Goal: Task Accomplishment & Management: Use online tool/utility

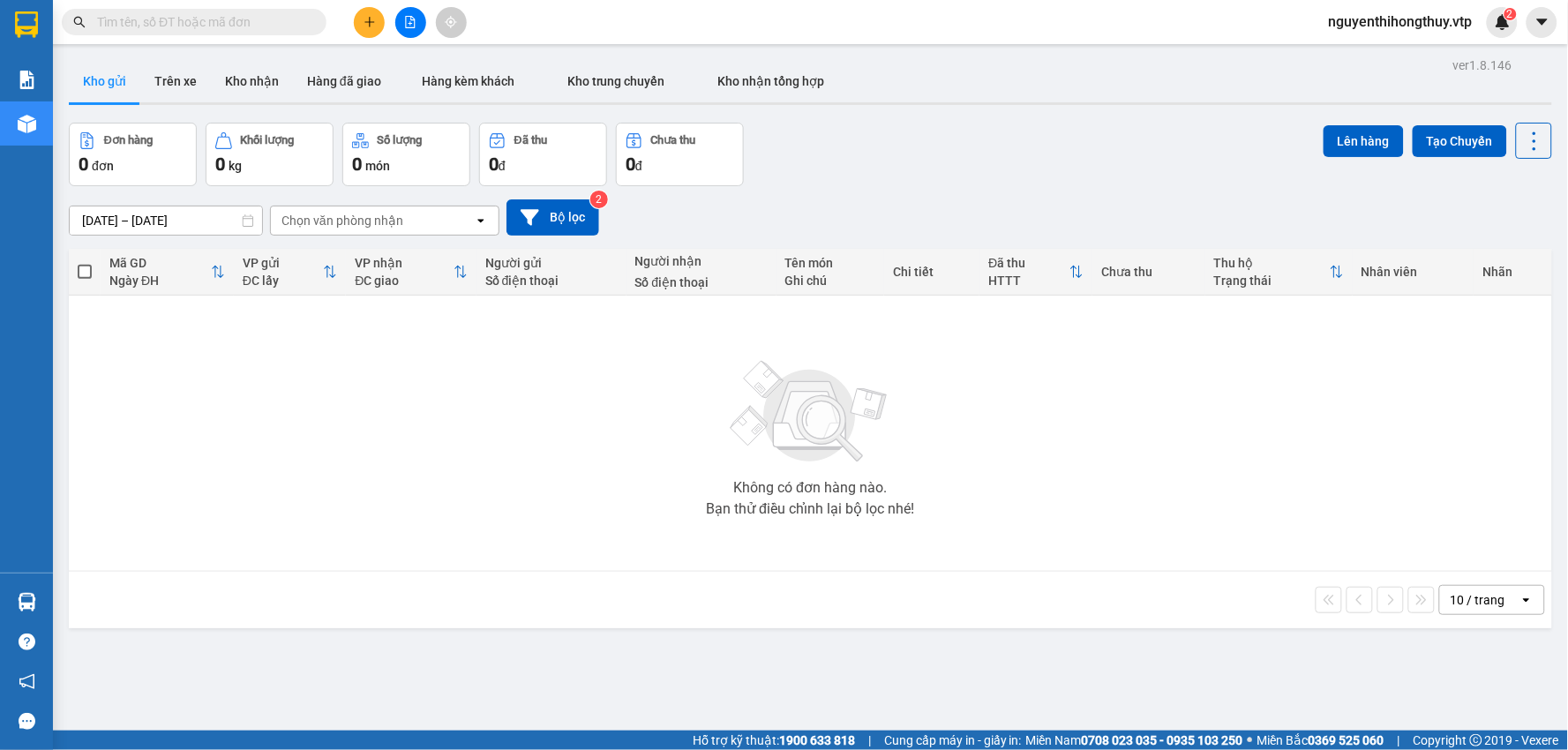
click at [1461, 604] on div "10 / trang" at bounding box center [1478, 600] width 55 height 18
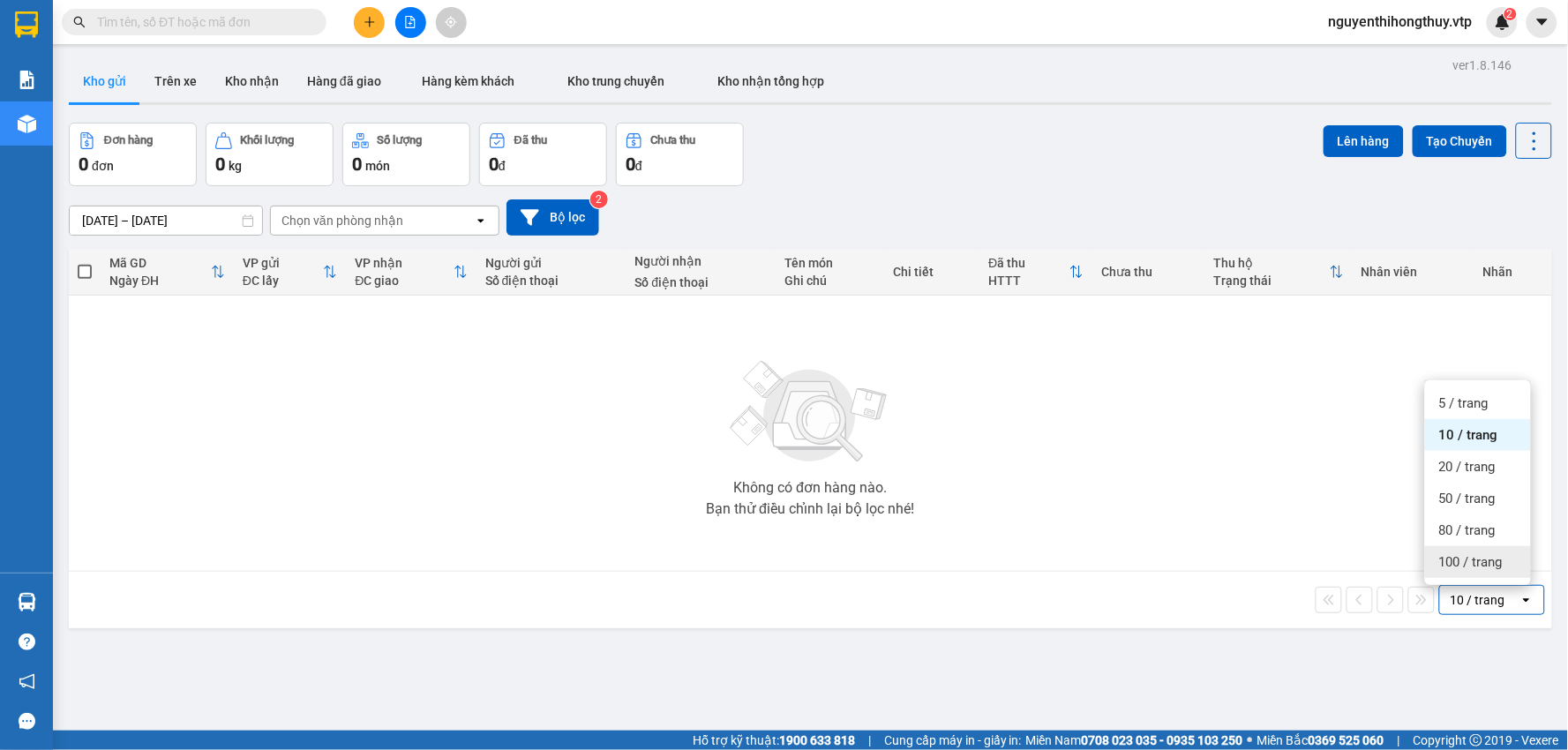
click at [1465, 568] on span "100 / trang" at bounding box center [1470, 562] width 63 height 18
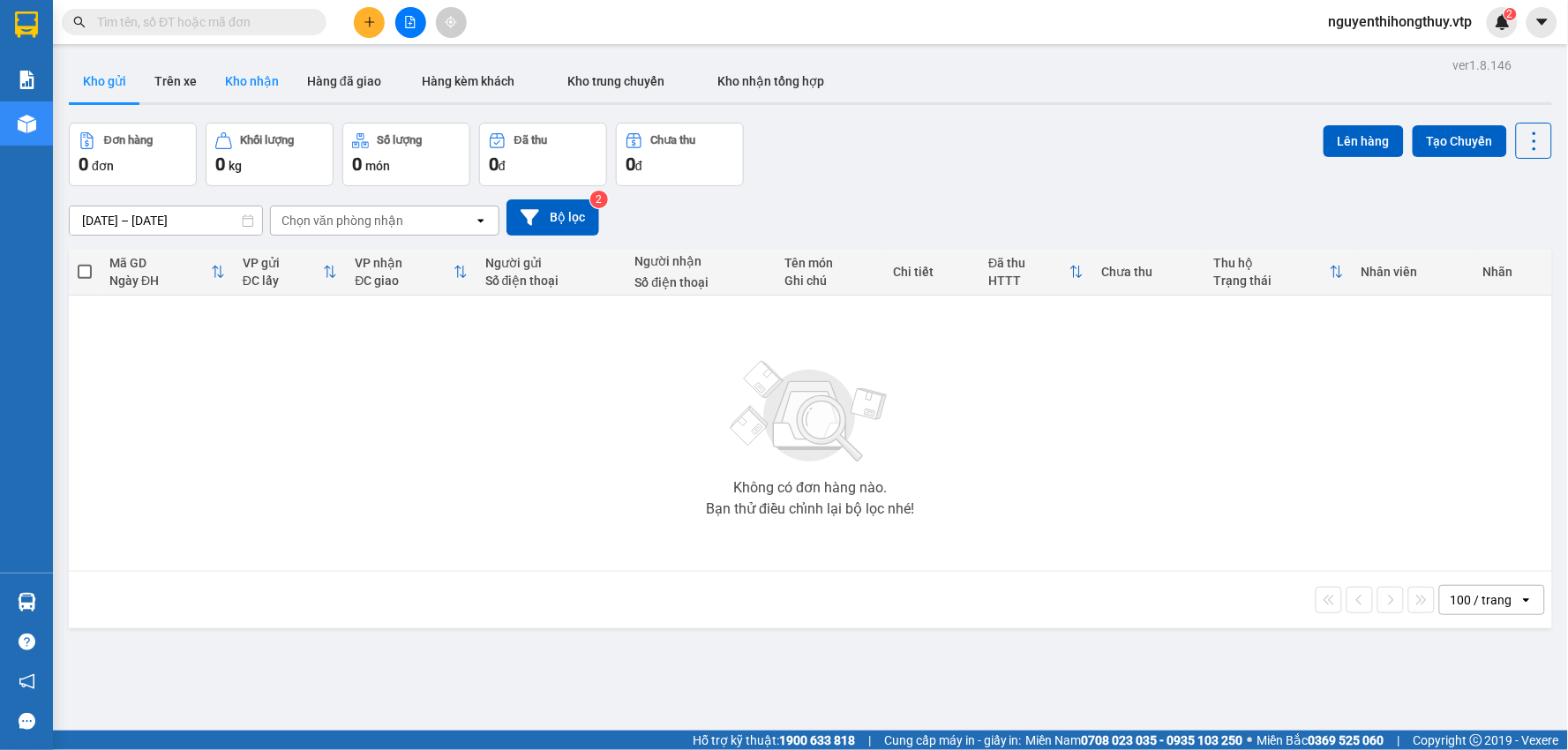
click at [263, 85] on button "Kho nhận" at bounding box center [251, 82] width 82 height 43
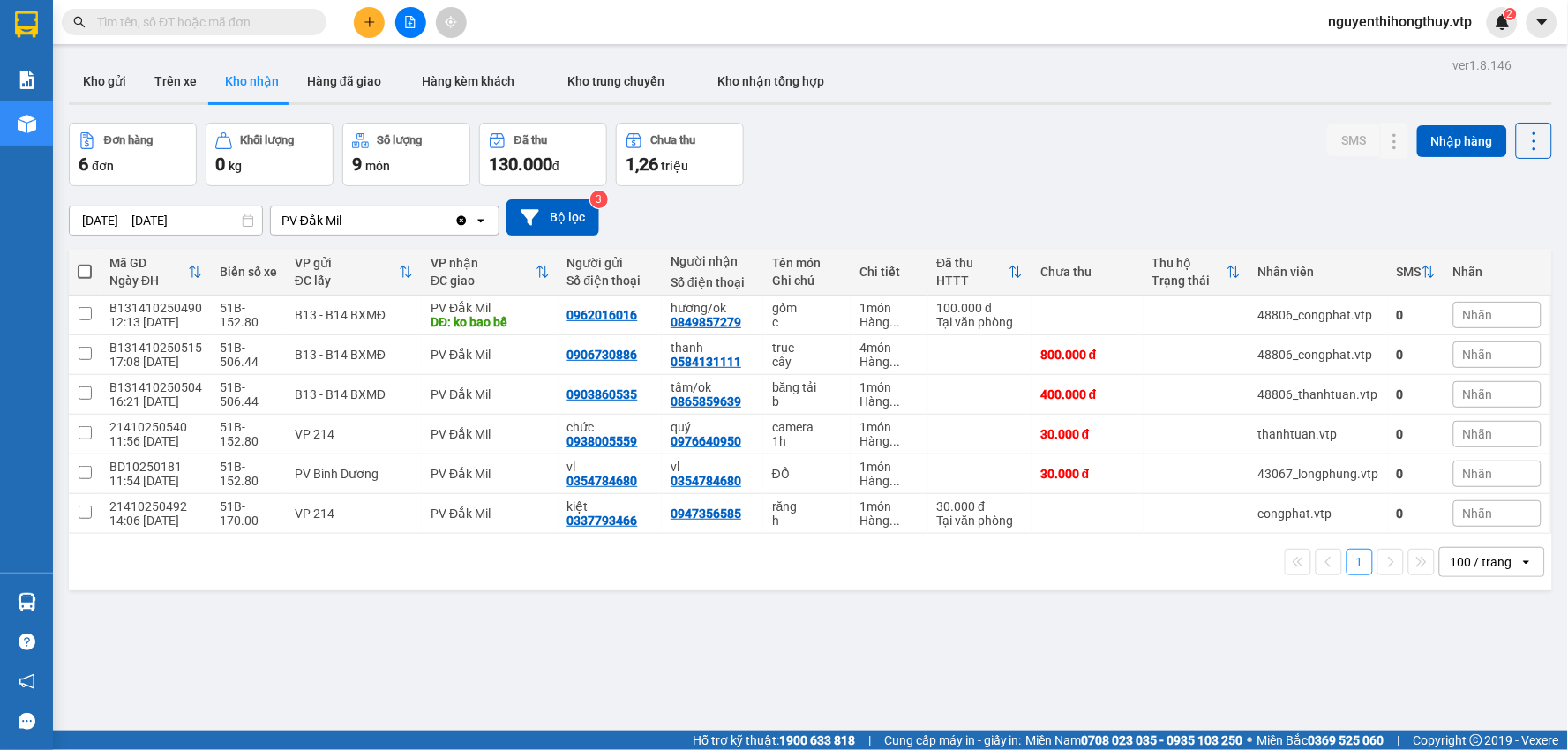
click at [1473, 570] on div "100 / trang" at bounding box center [1482, 562] width 62 height 18
click at [1461, 523] on span "100 / trang" at bounding box center [1472, 525] width 67 height 18
click at [368, 20] on icon "plus" at bounding box center [370, 22] width 12 height 12
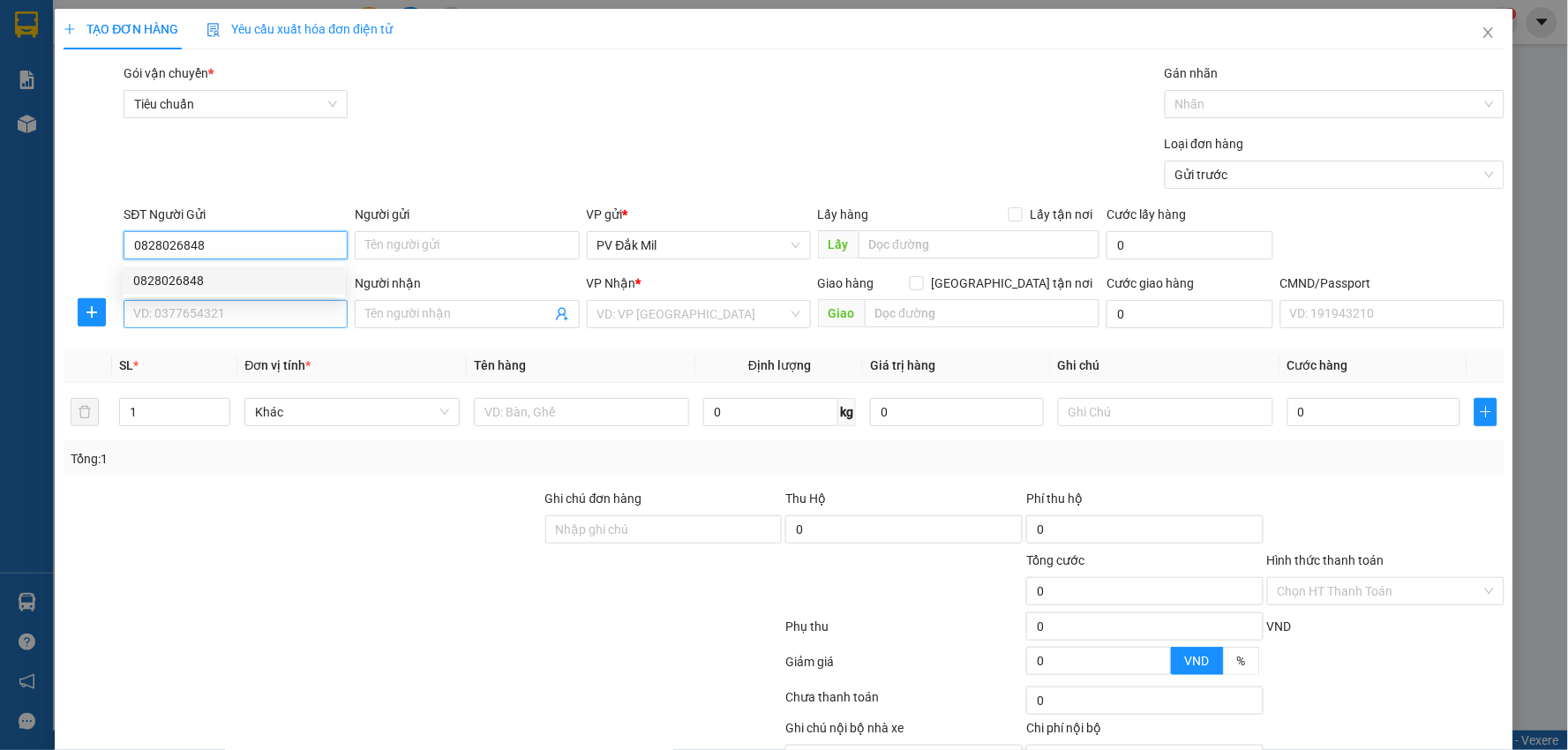
type input "0828026848"
click at [221, 306] on input "SĐT Người Nhận *" at bounding box center [235, 315] width 224 height 28
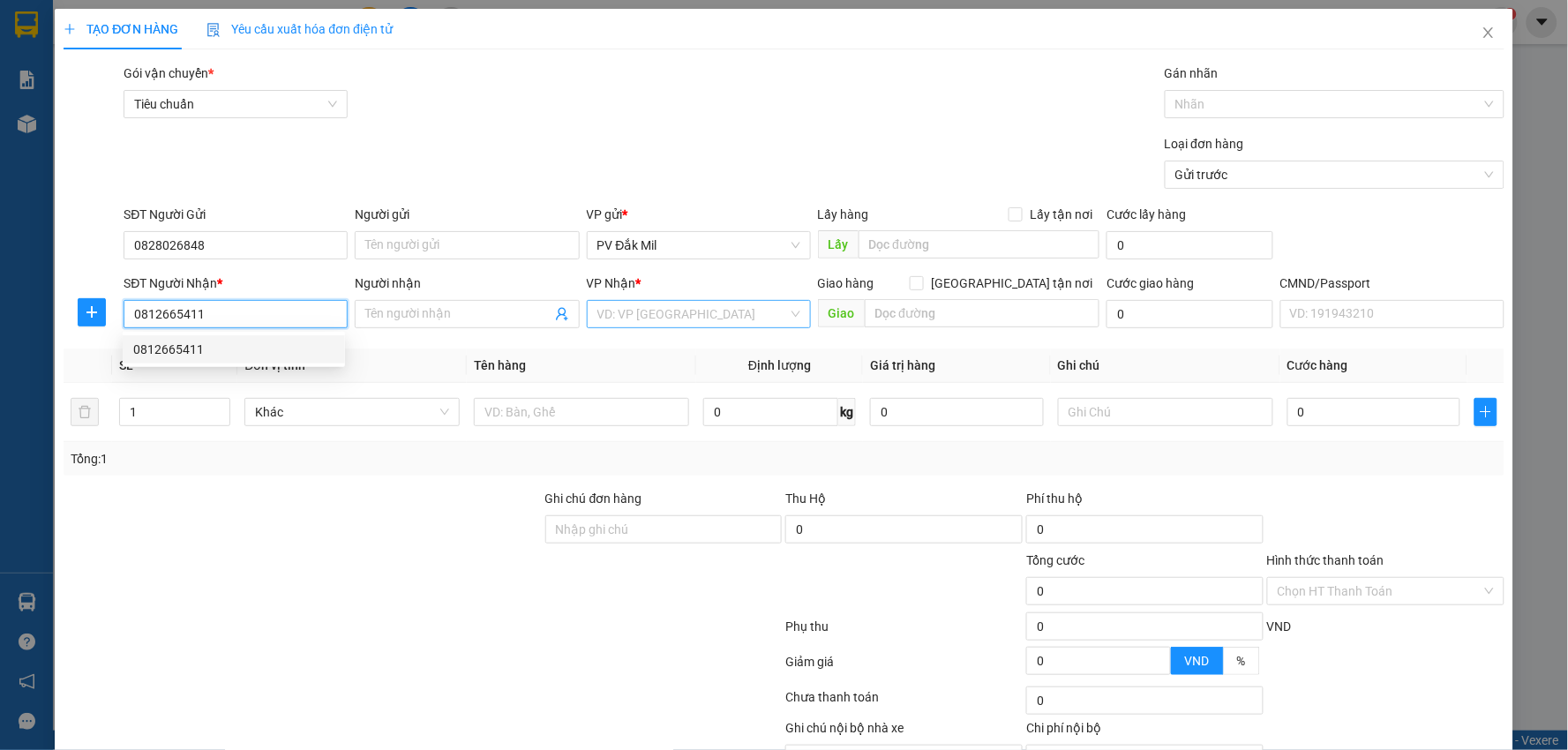
type input "0812665411"
click at [630, 312] on input "search" at bounding box center [692, 315] width 190 height 27
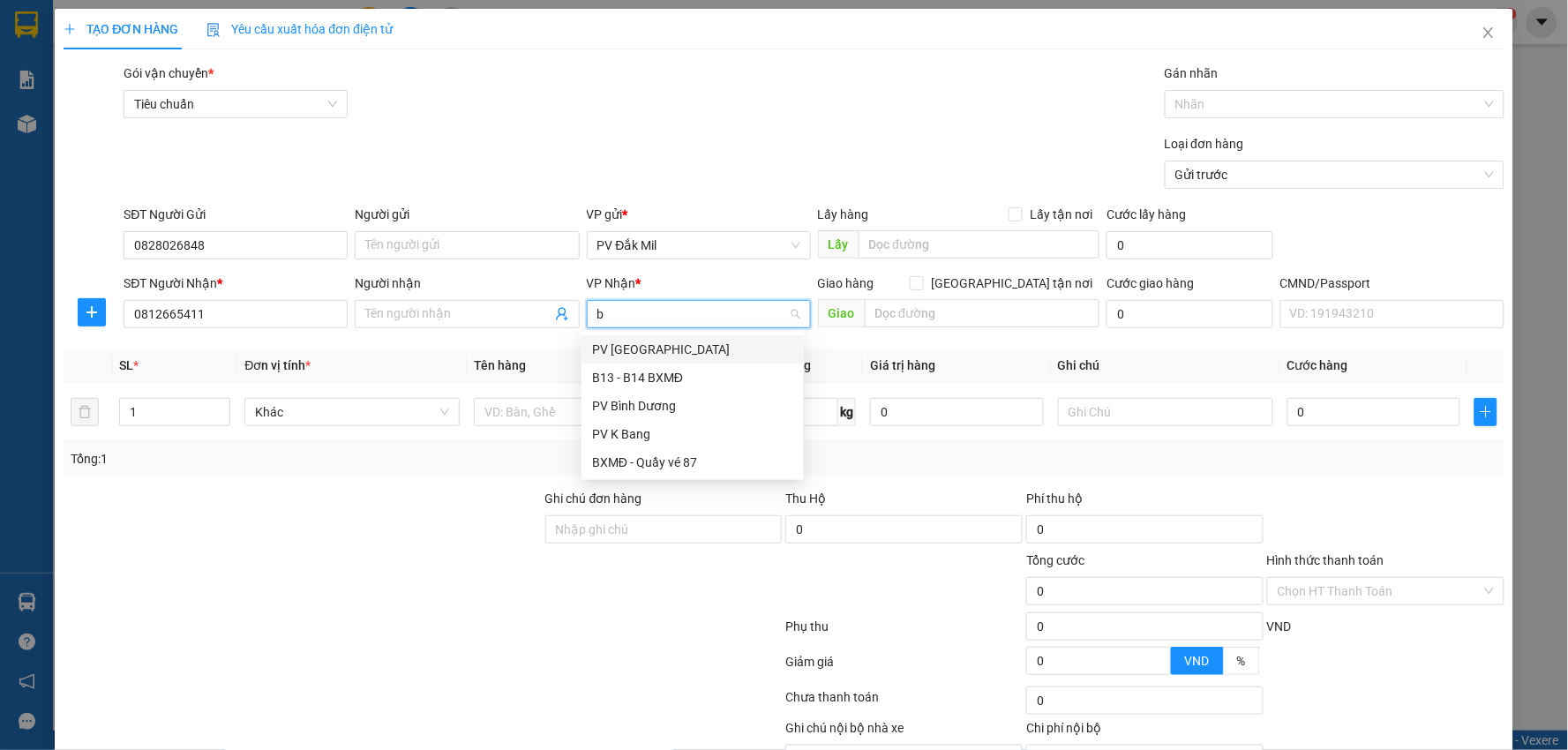
type input "bd"
click at [640, 349] on div "PV Bình Dương" at bounding box center [692, 349] width 201 height 20
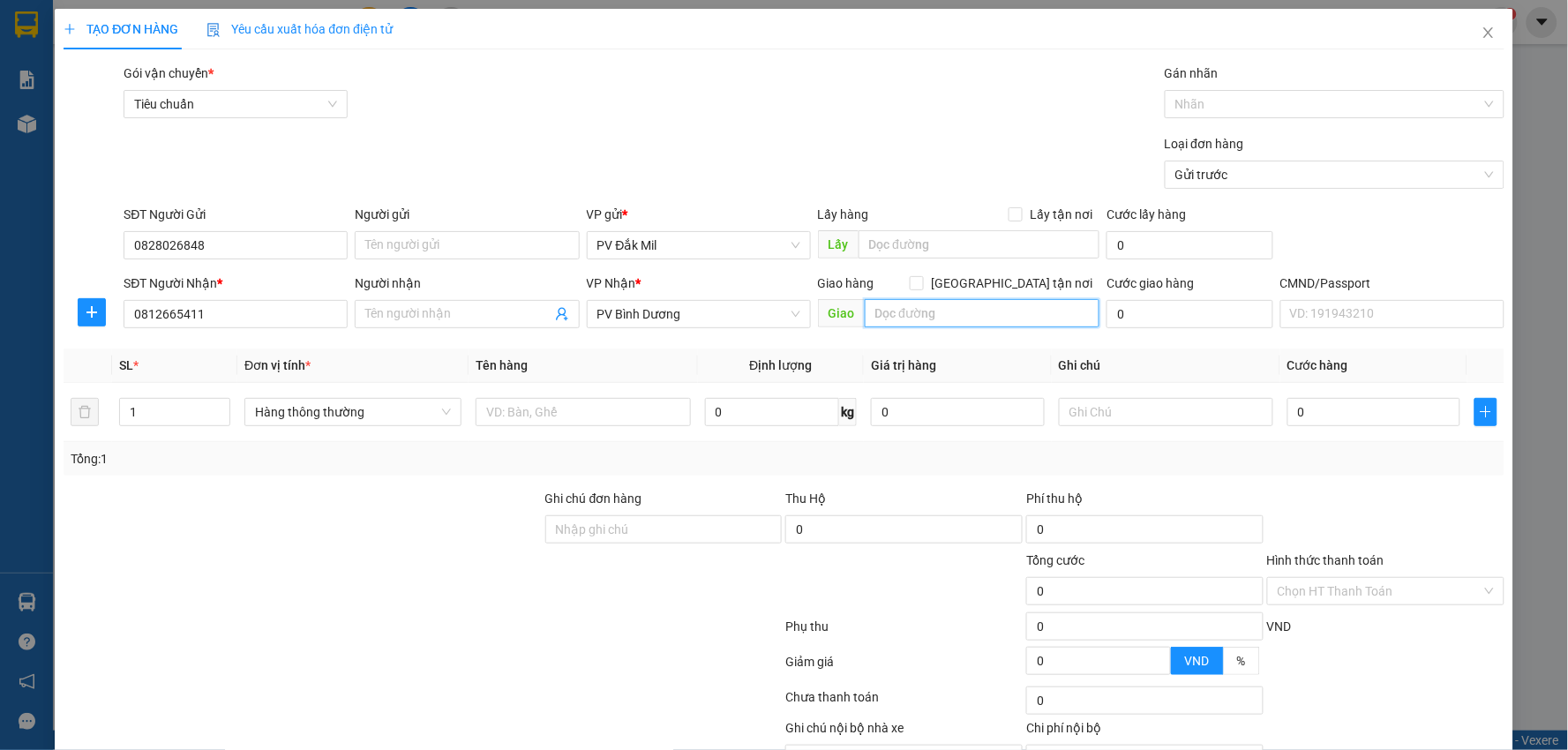
click at [935, 307] on input "text" at bounding box center [982, 314] width 235 height 28
type input "cx huy hồng"
drag, startPoint x: 145, startPoint y: 412, endPoint x: 112, endPoint y: 415, distance: 33.1
click at [112, 415] on td "1" at bounding box center [174, 412] width 125 height 60
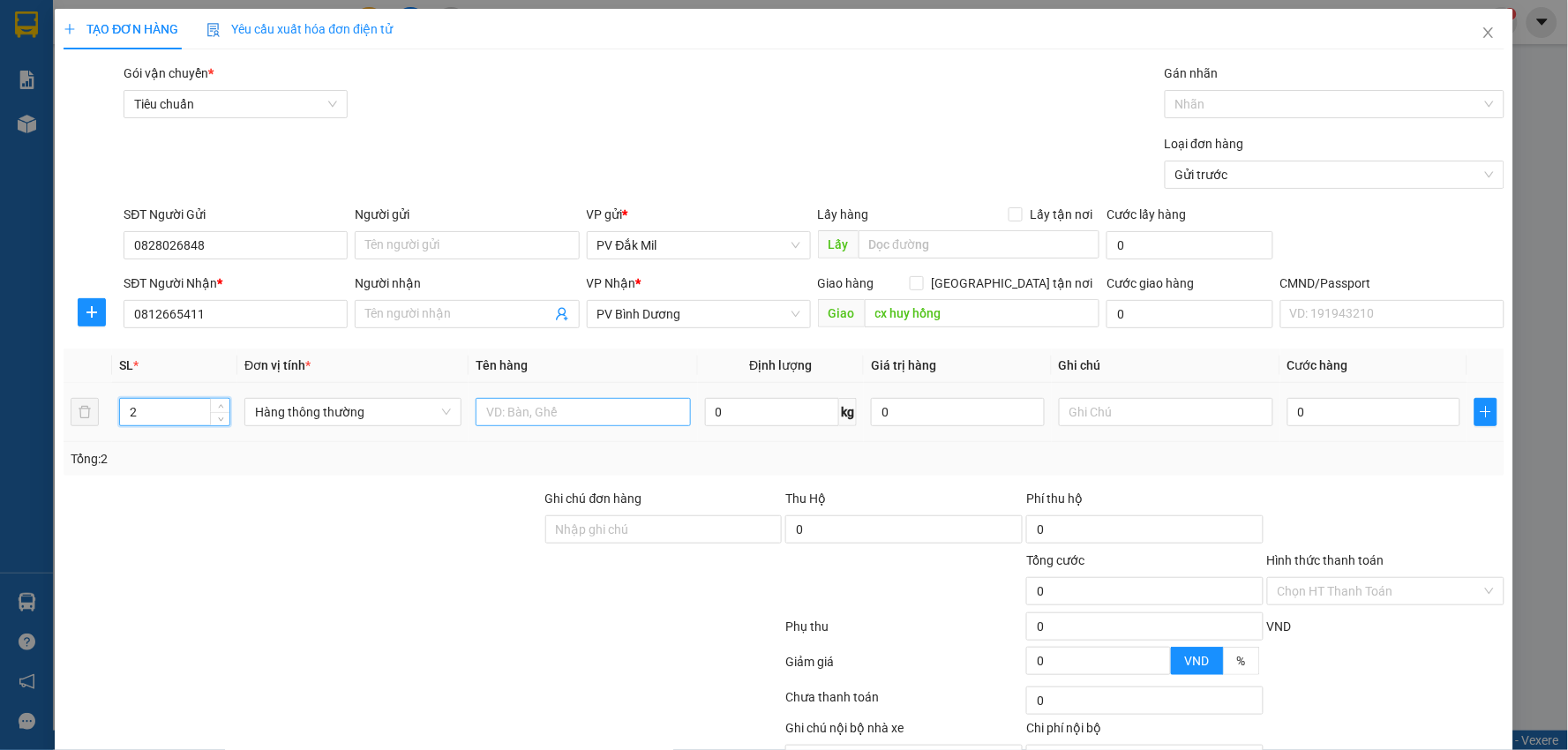
type input "2"
click at [528, 412] on input "text" at bounding box center [583, 412] width 215 height 28
type input "tc"
click at [1105, 408] on input "text" at bounding box center [1166, 412] width 215 height 28
type input "hư không thường"
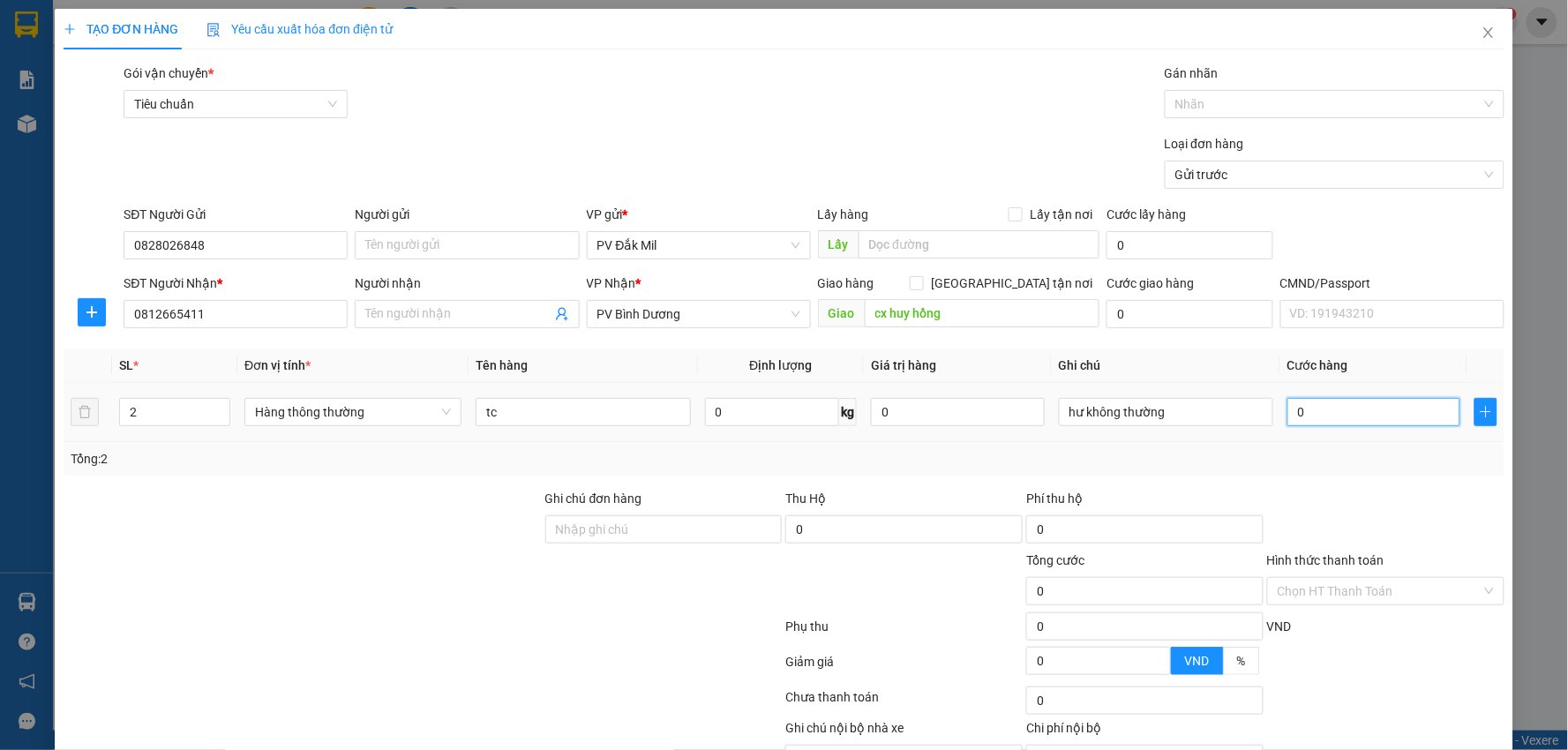
click at [1334, 400] on input "0" at bounding box center [1373, 412] width 173 height 28
type input "1"
type input "11"
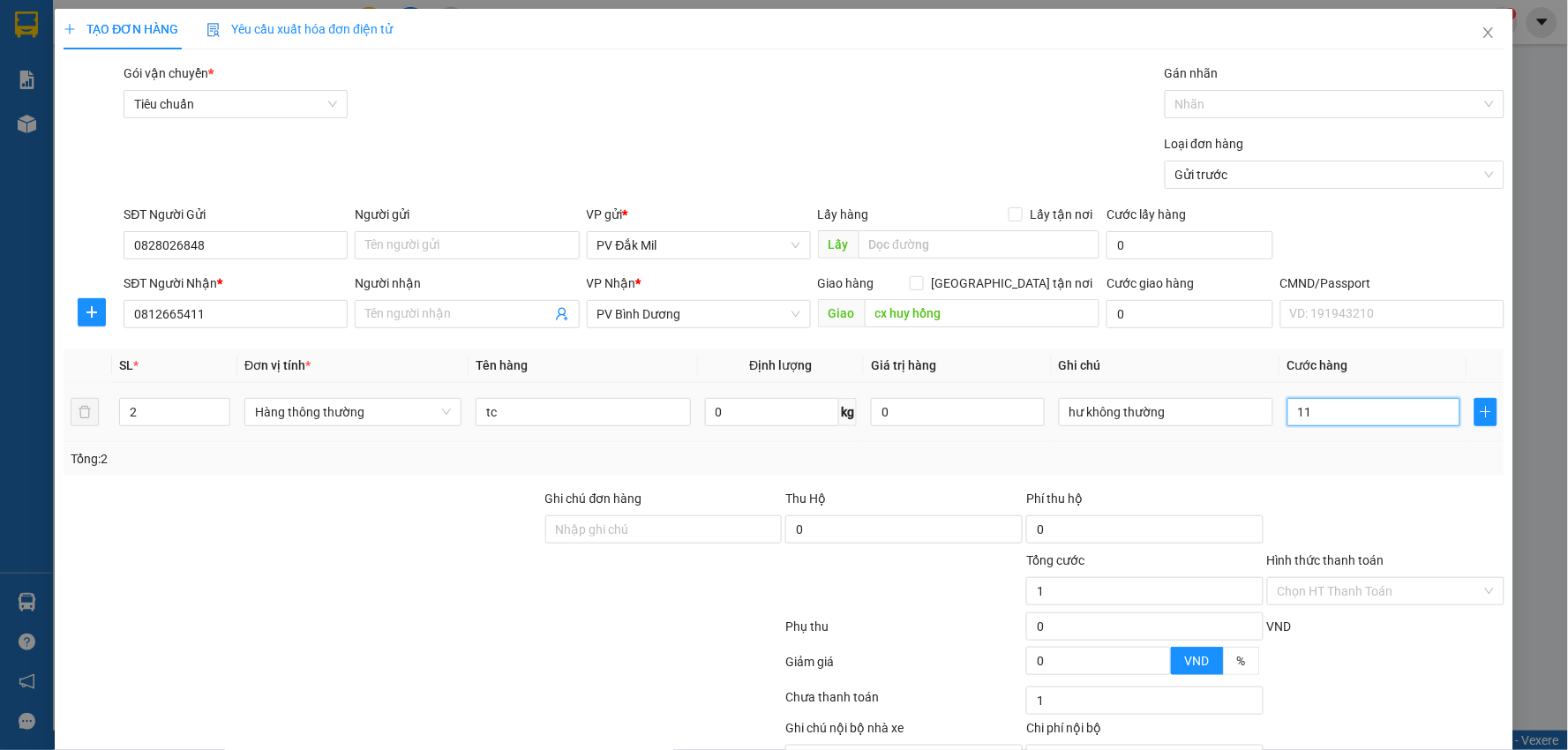
type input "11"
type input "110"
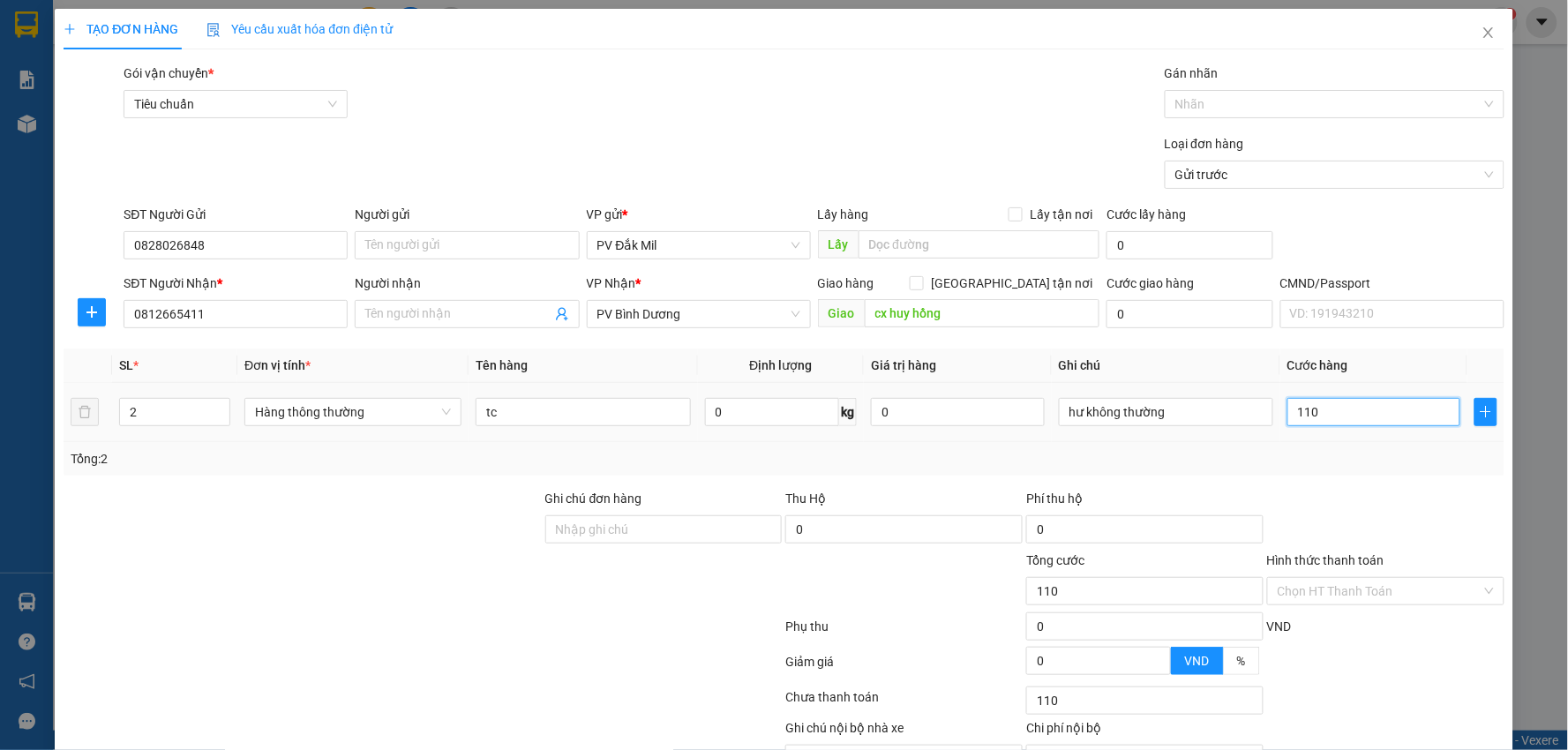
type input "1.100"
type input "11.000"
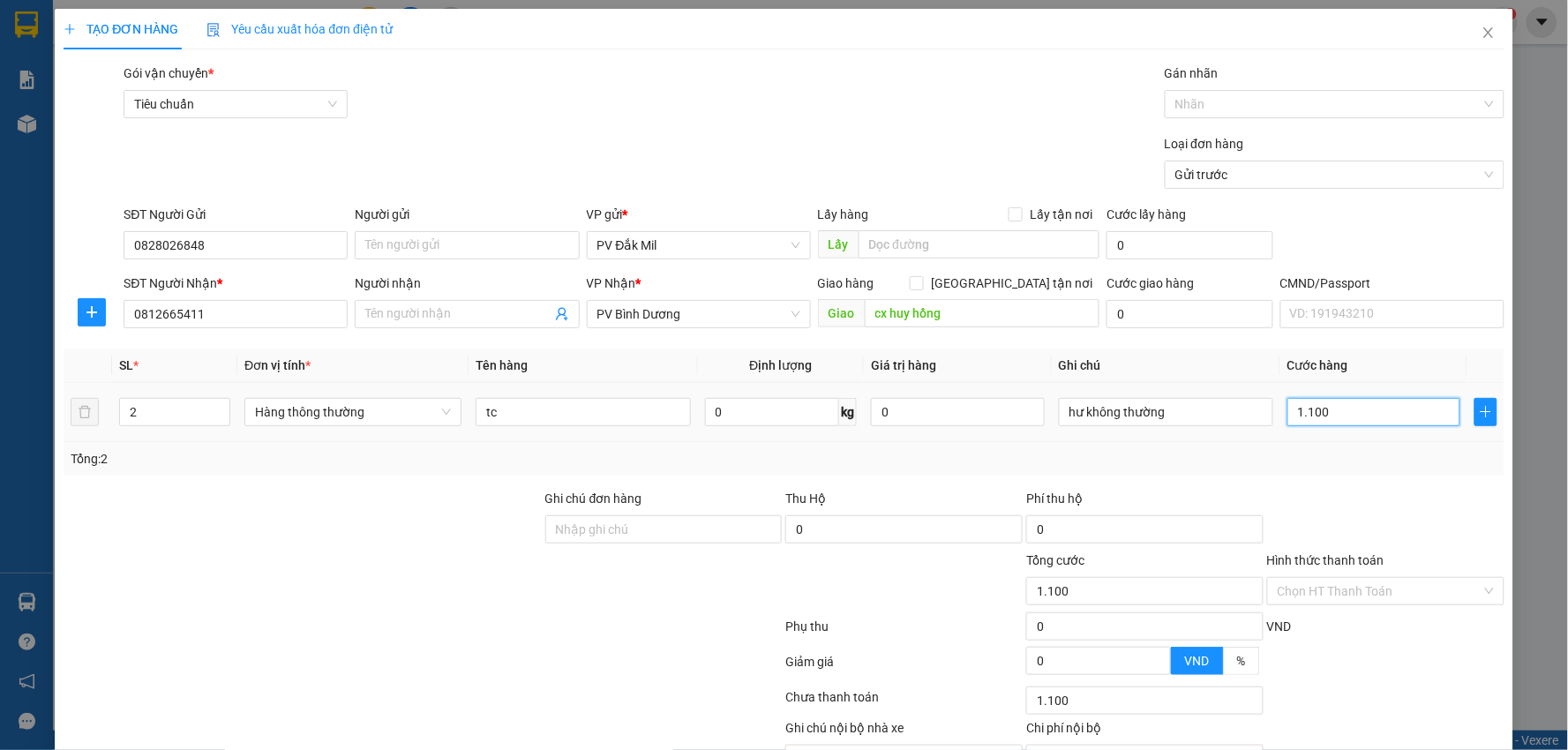
type input "11.000"
type input "110.000"
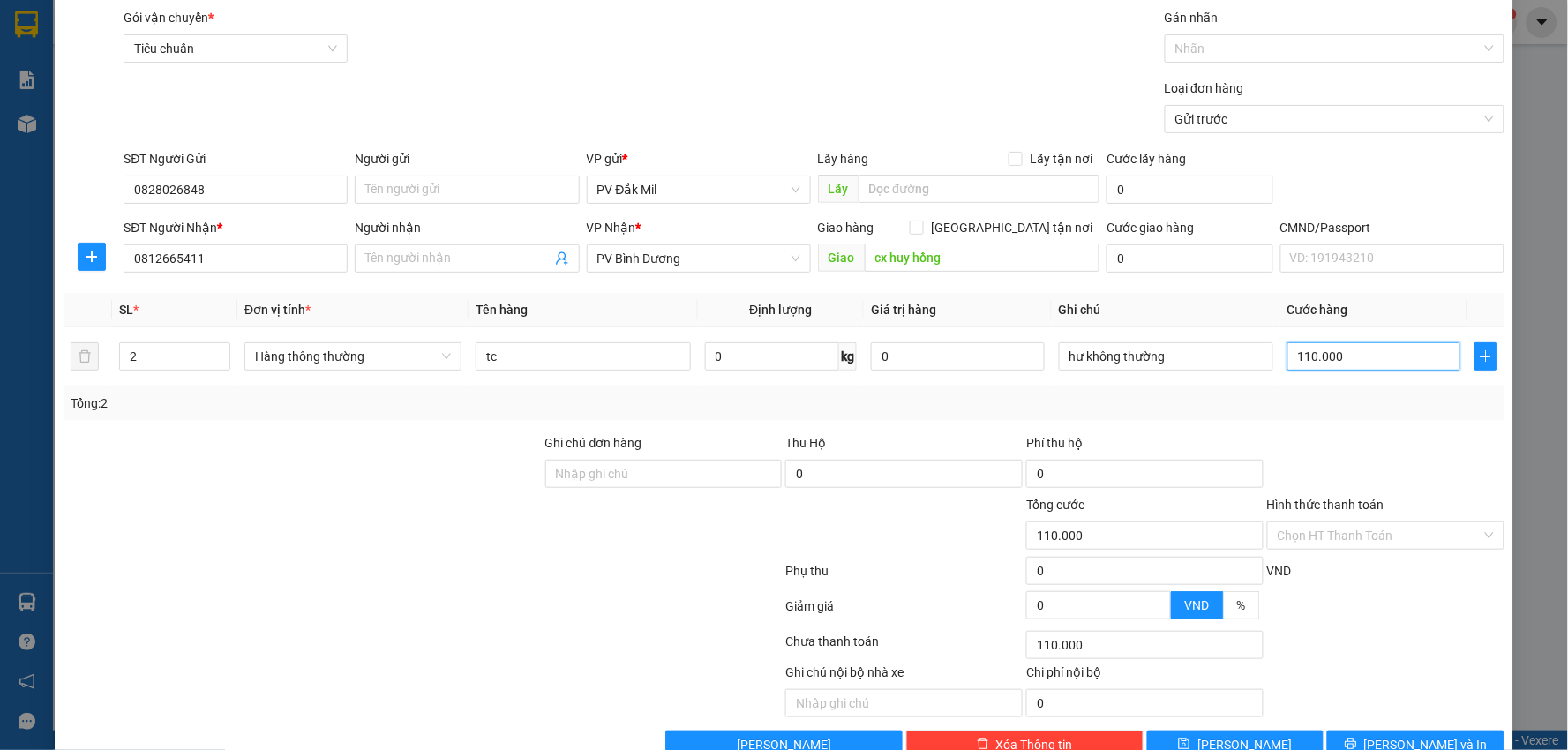
scroll to position [99, 0]
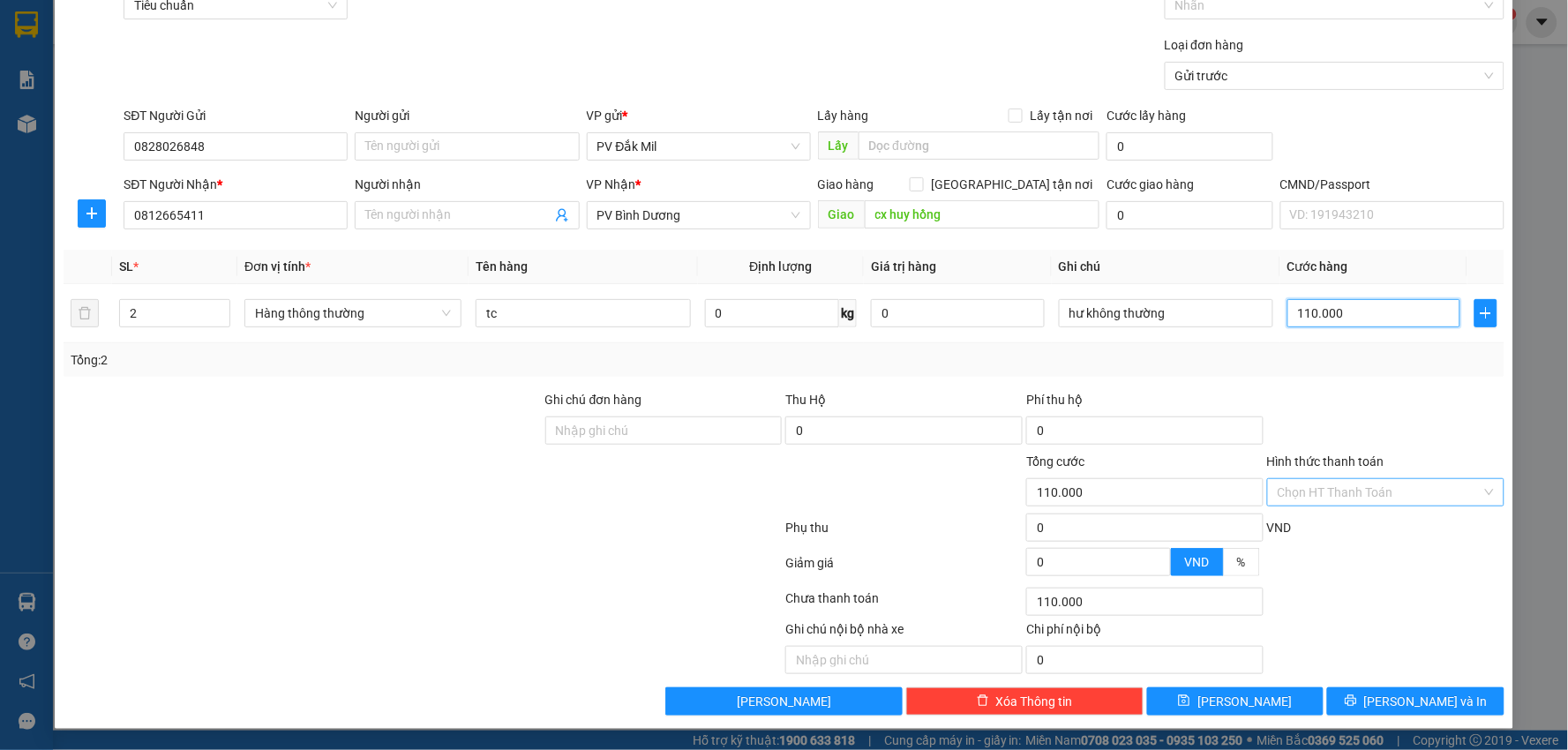
type input "110.000"
click at [1335, 485] on input "Hình thức thanh toán" at bounding box center [1379, 492] width 203 height 27
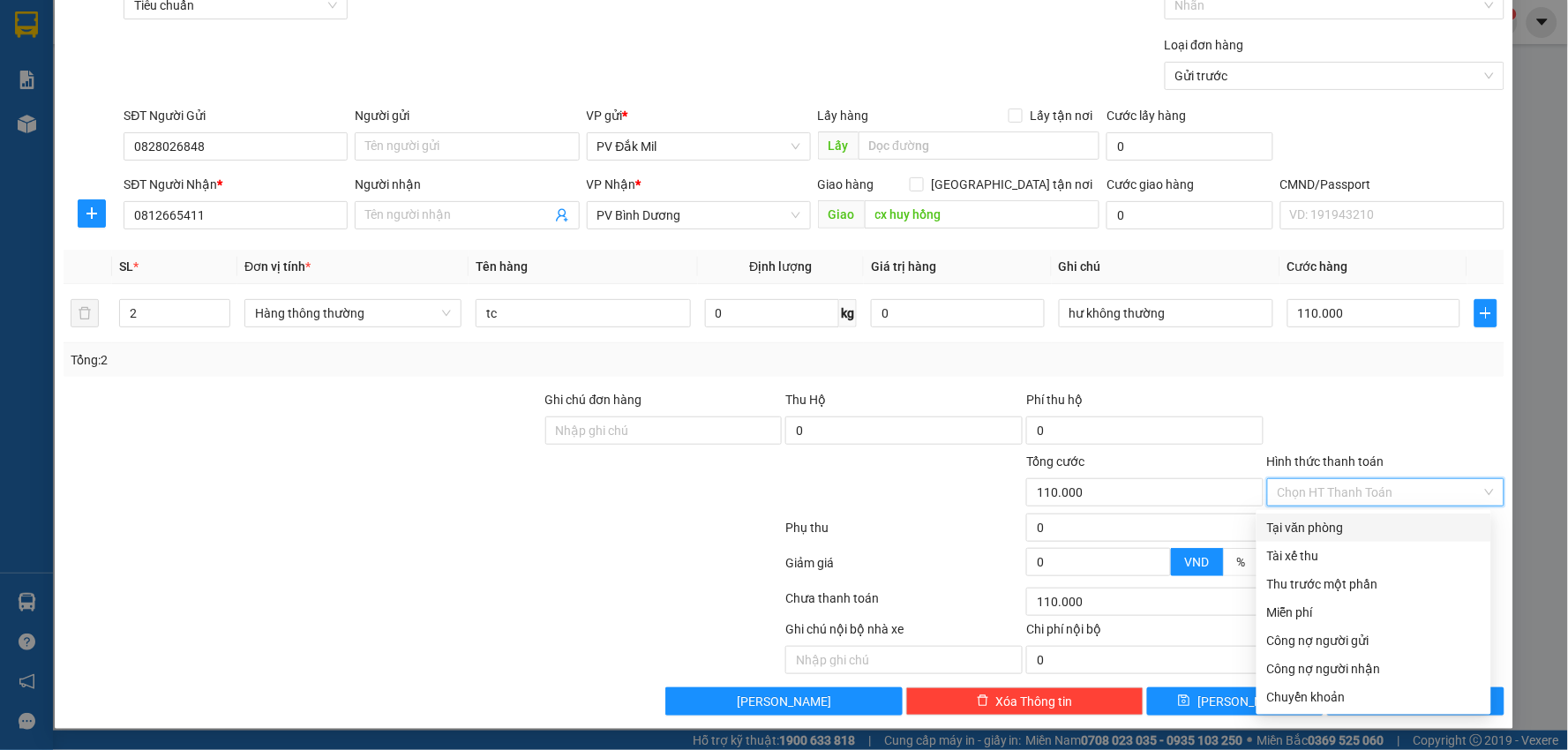
click at [1284, 531] on div "Tại văn phòng" at bounding box center [1373, 528] width 213 height 20
type input "0"
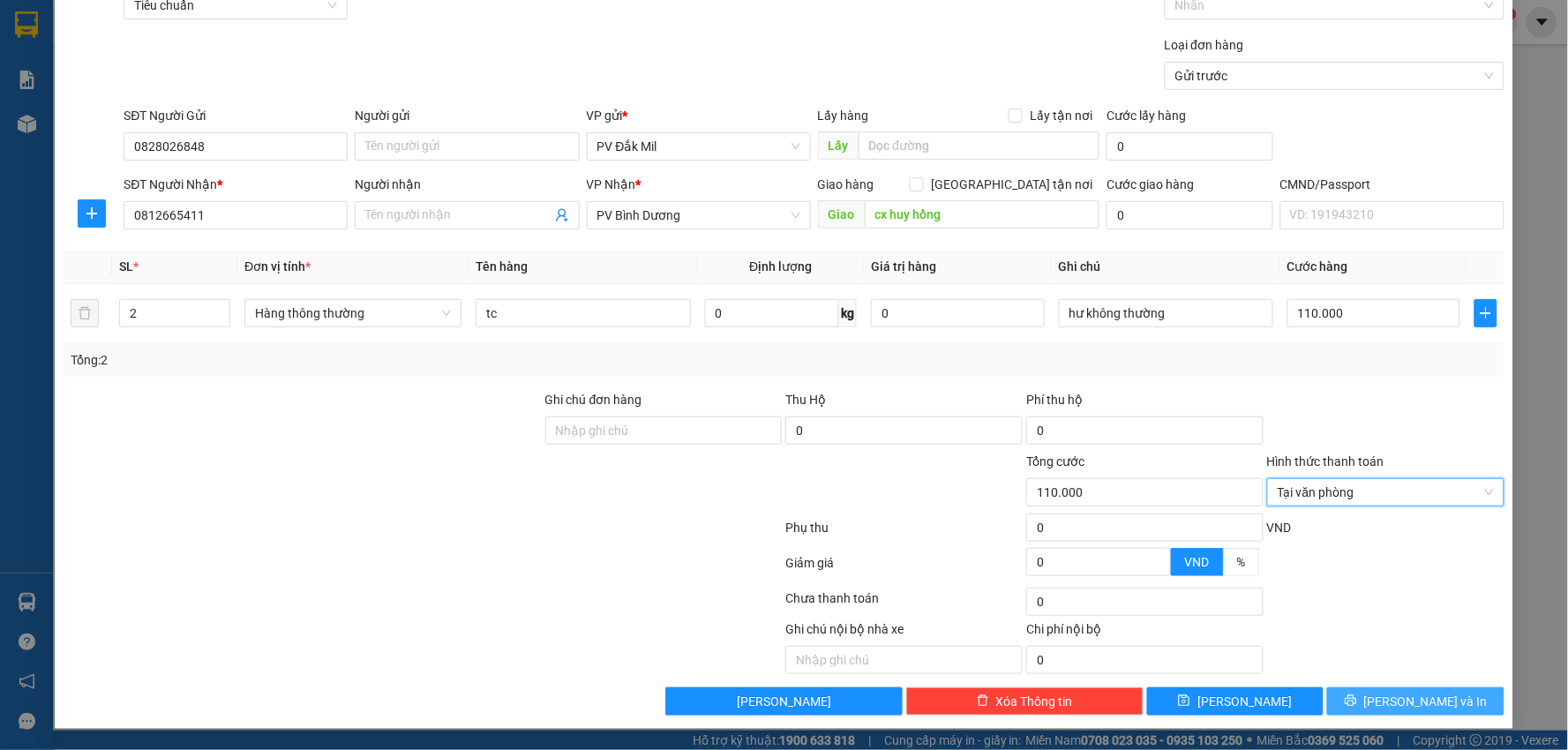
click at [1356, 704] on icon "printer" at bounding box center [1349, 700] width 12 height 12
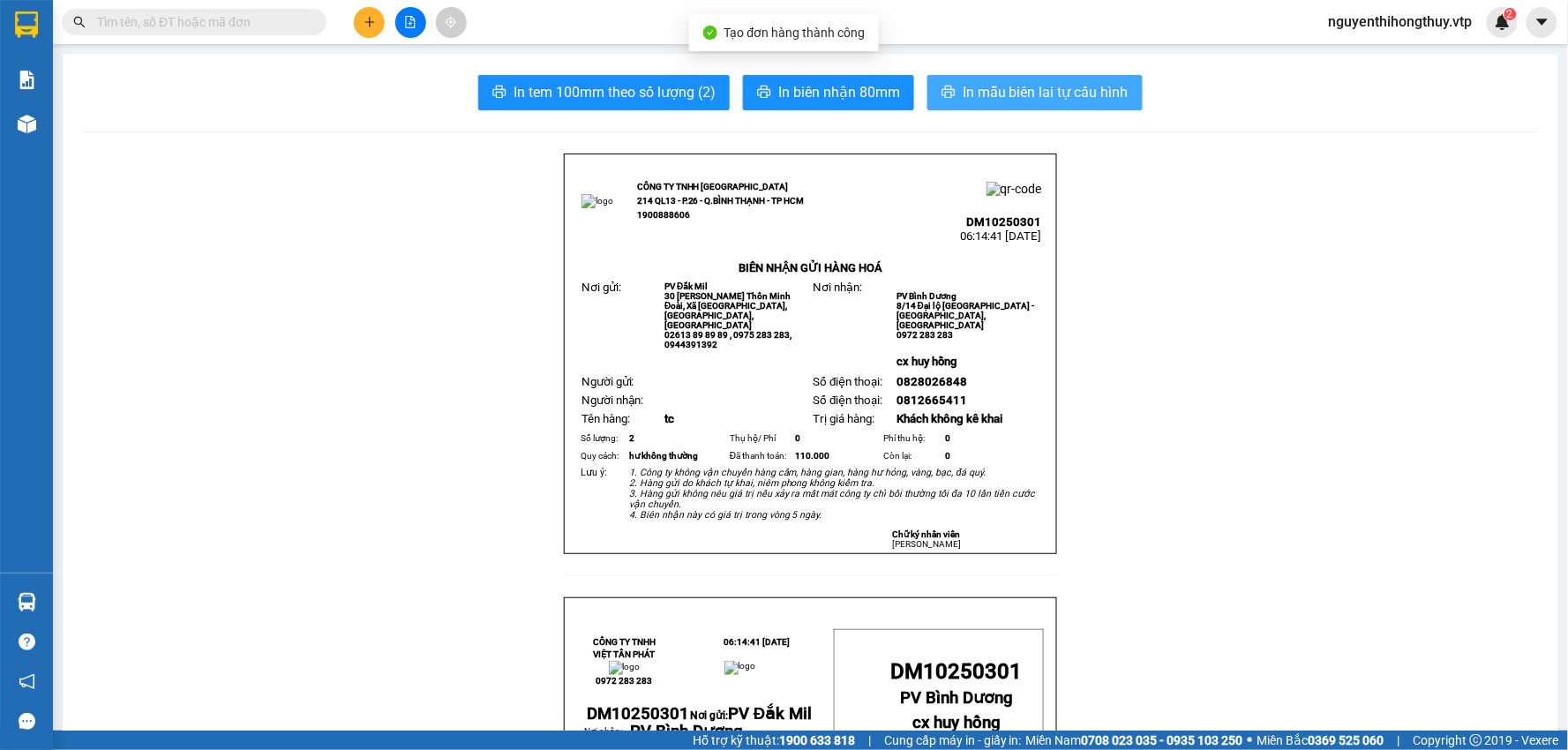
click at [1003, 91] on span "In mẫu biên lai tự cấu hình" at bounding box center [1045, 92] width 166 height 22
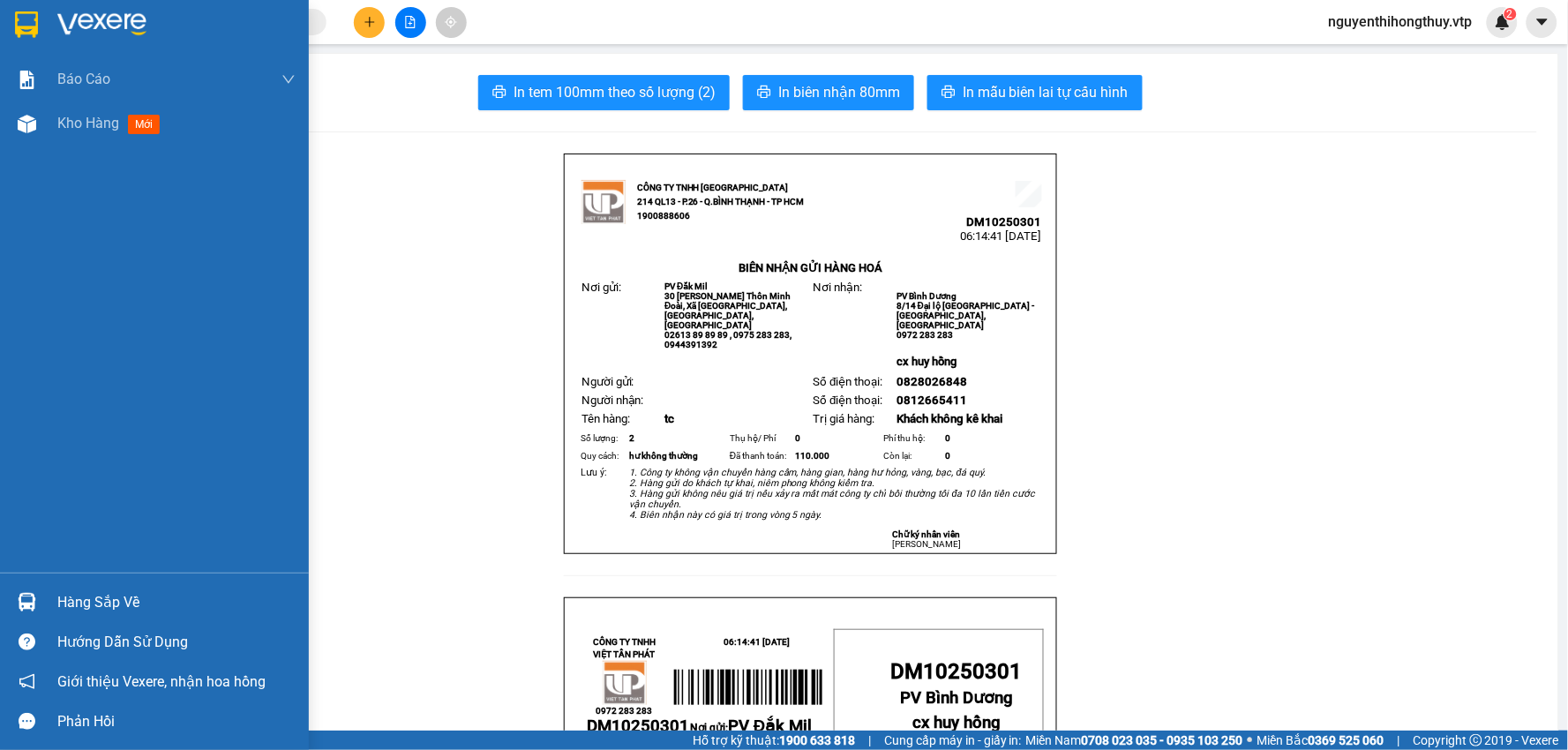
click at [72, 600] on div "Hàng sắp về" at bounding box center [177, 602] width 238 height 27
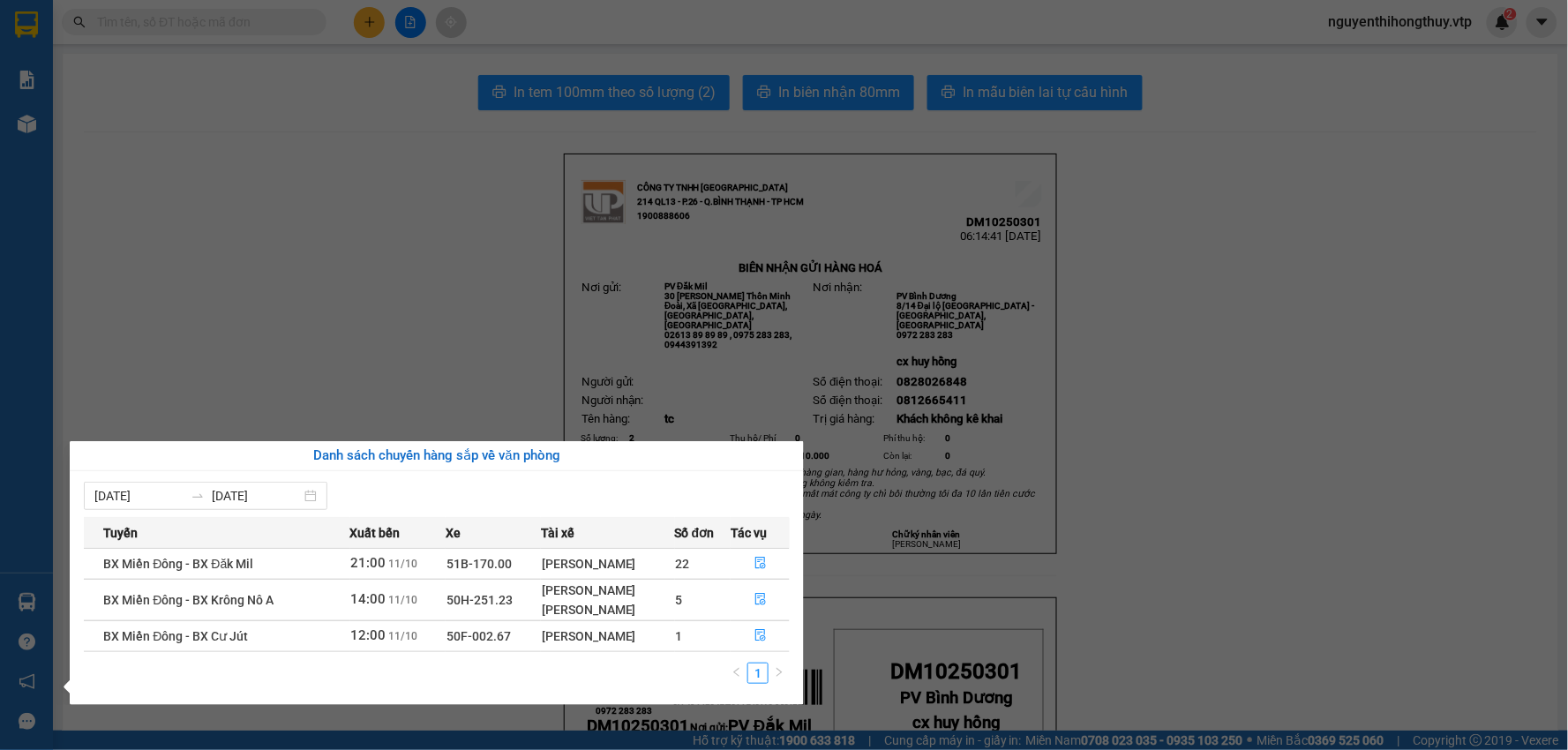
click at [425, 197] on section "Kết quả tìm kiếm ( 0 ) Bộ lọc No Data nguyenthihongthuy.vtp 2 Báo cáo BC giao h…" at bounding box center [784, 375] width 1568 height 750
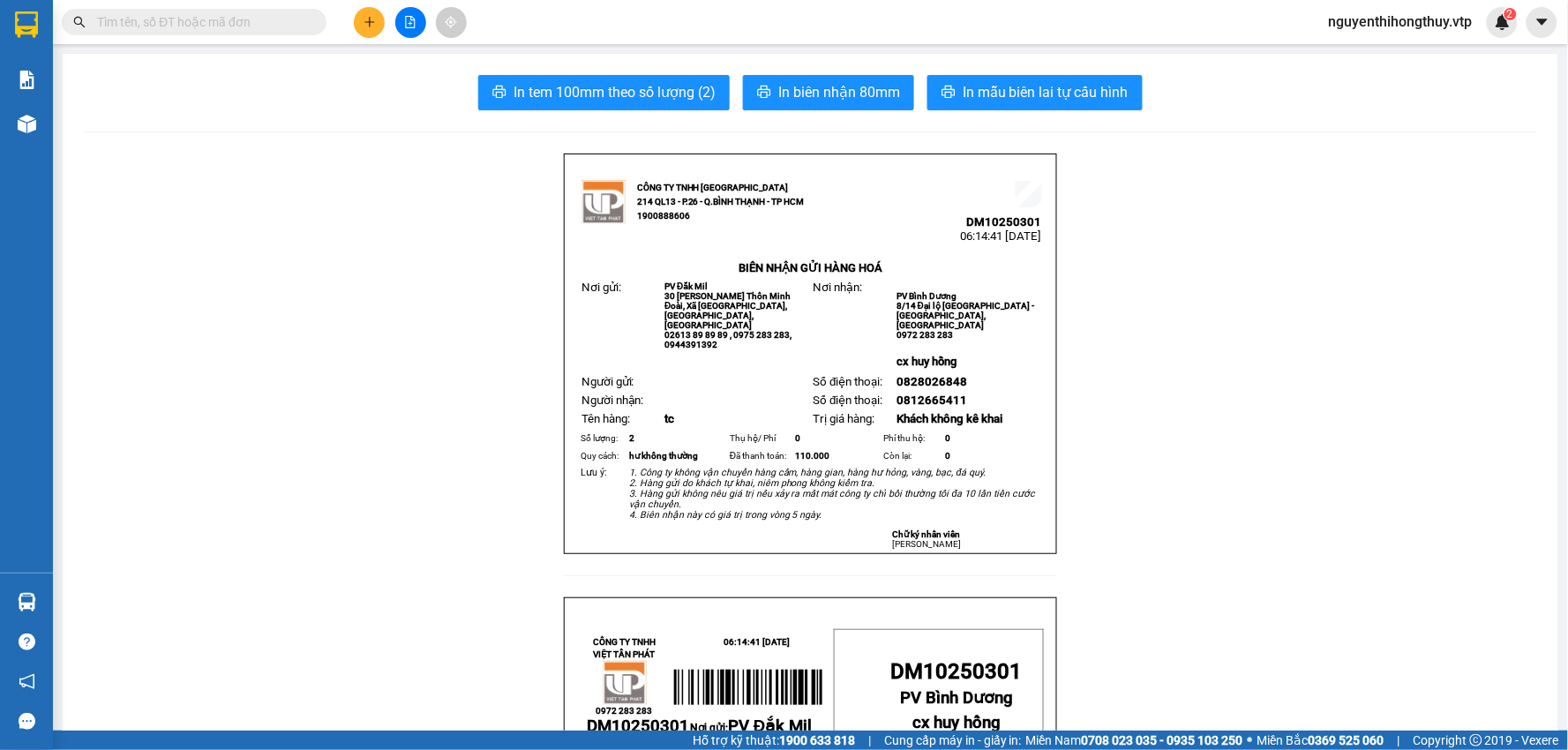
click at [262, 27] on input "text" at bounding box center [201, 22] width 208 height 20
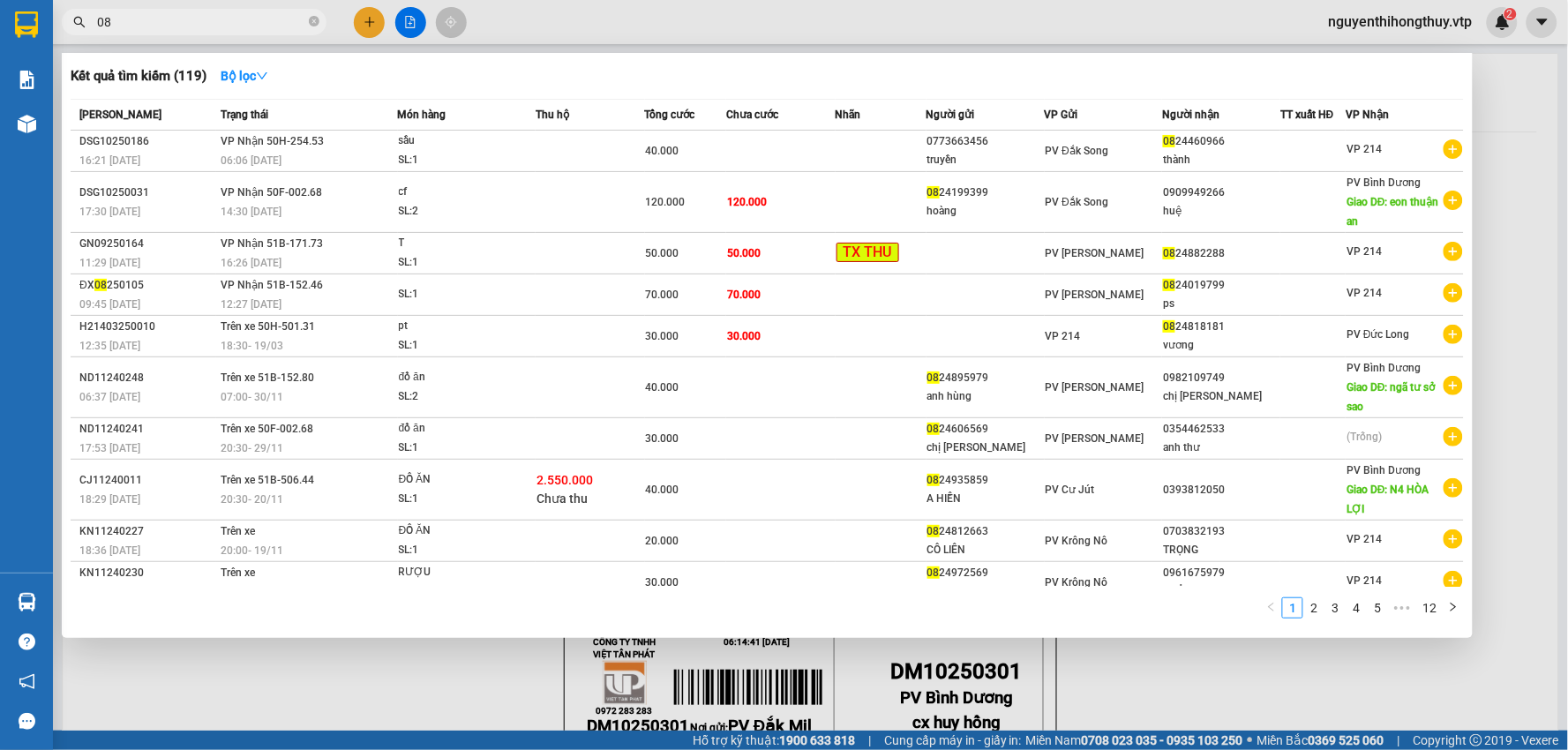
type input "0"
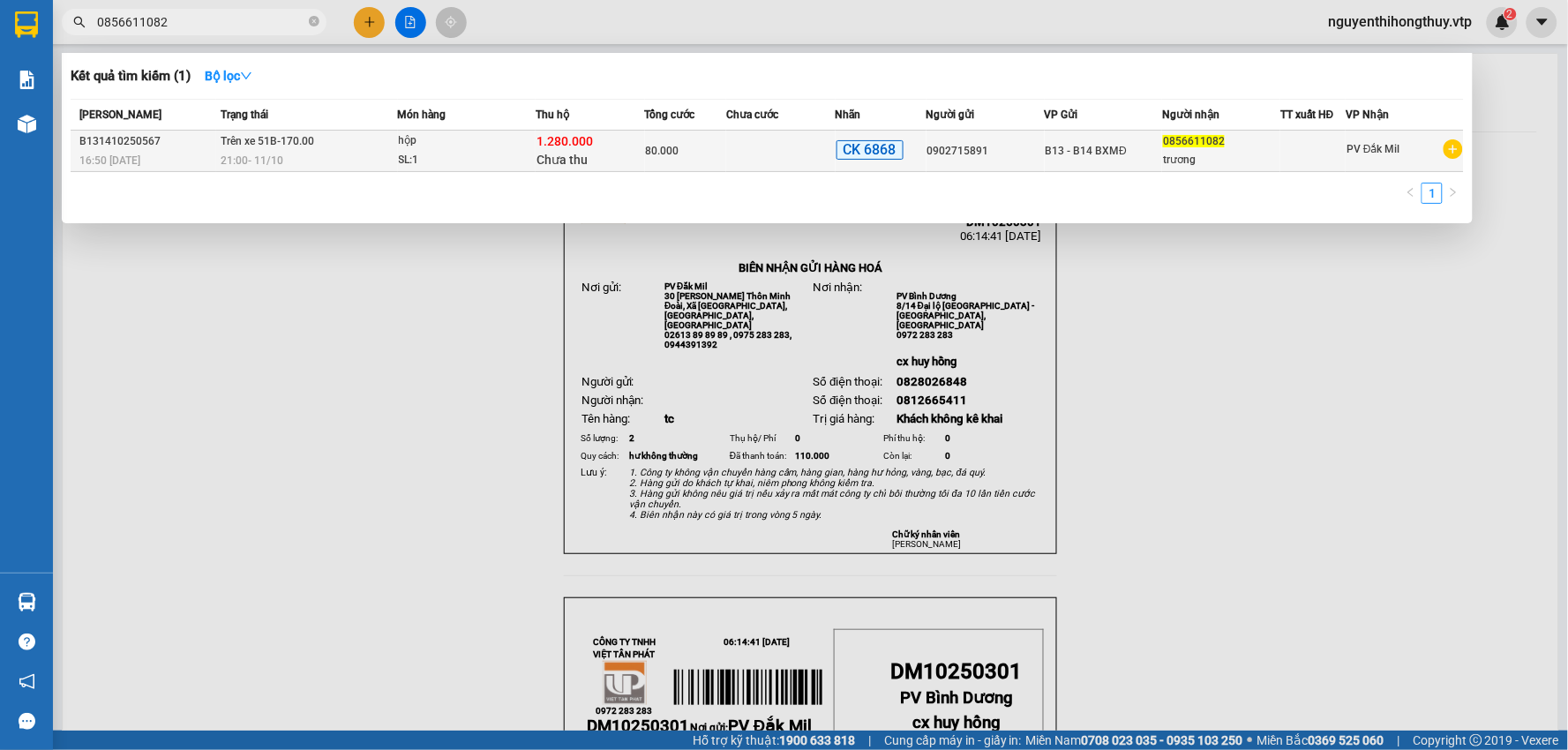
type input "0856611082"
click at [729, 154] on td at bounding box center [780, 151] width 109 height 42
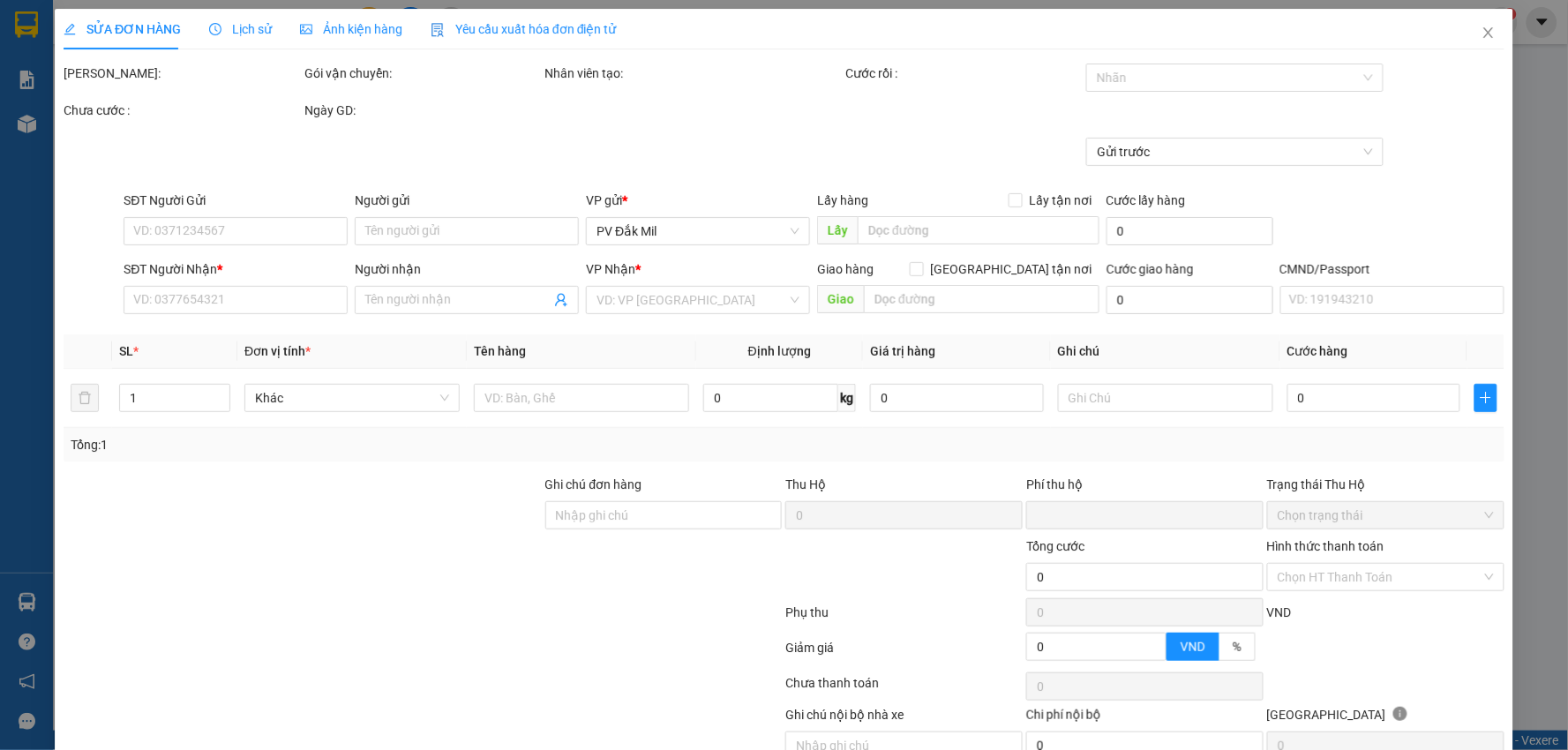
type input "2.500"
type input "0902715891"
type input "0856611082"
type input "trương"
type input "ck 6839 lúc 16h49 [DATE]"
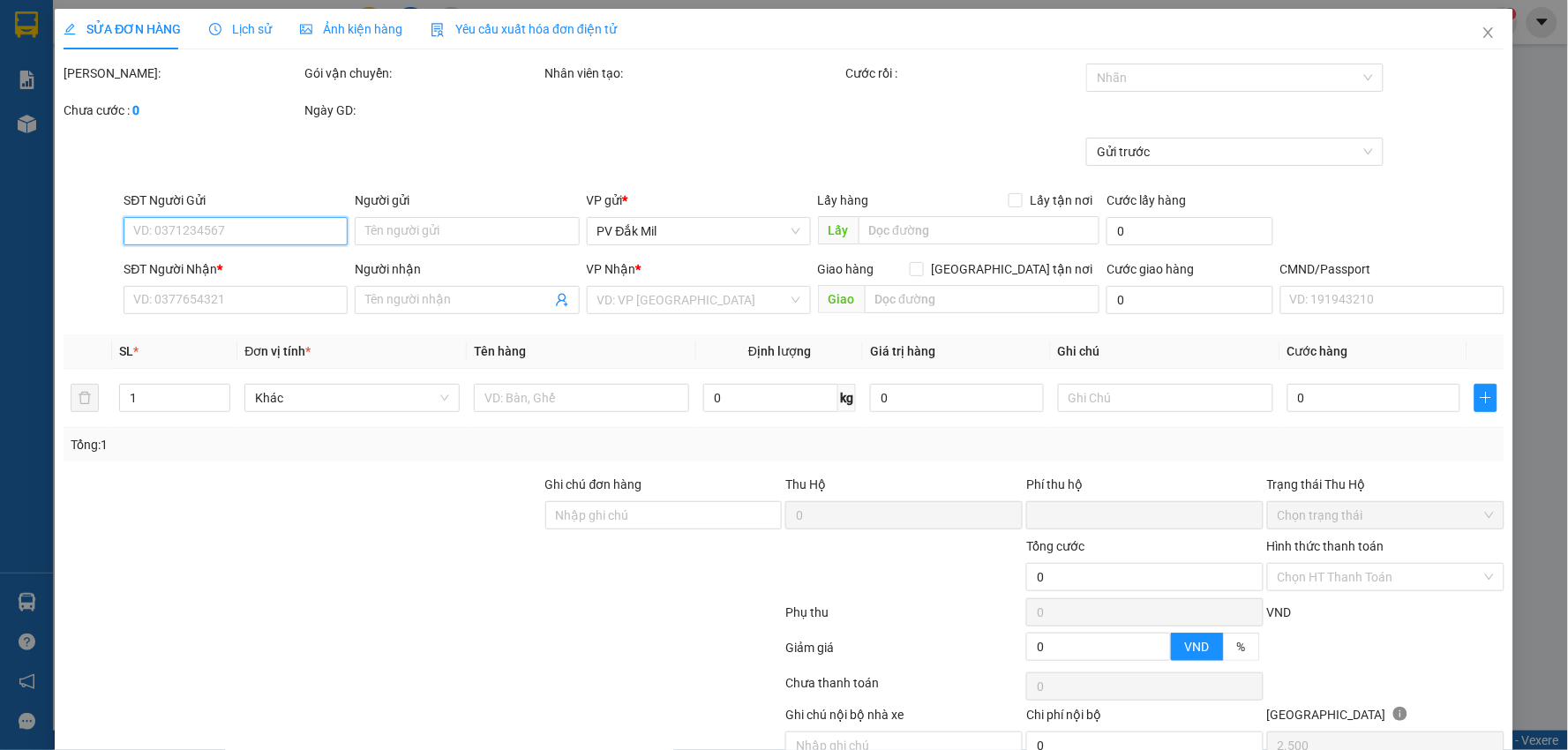
type input "30.000"
type input "80.000"
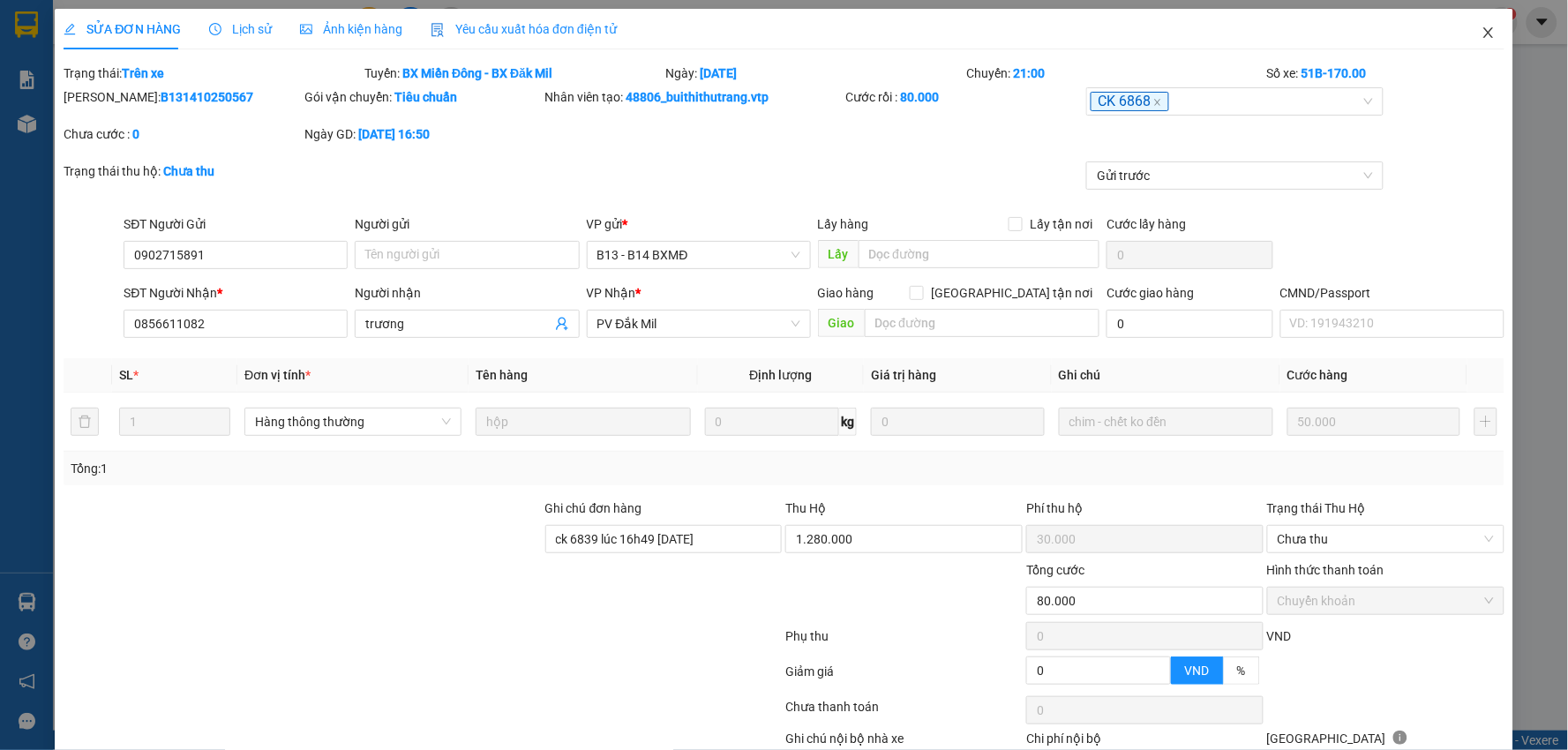
click at [1481, 31] on icon "close" at bounding box center [1488, 33] width 14 height 14
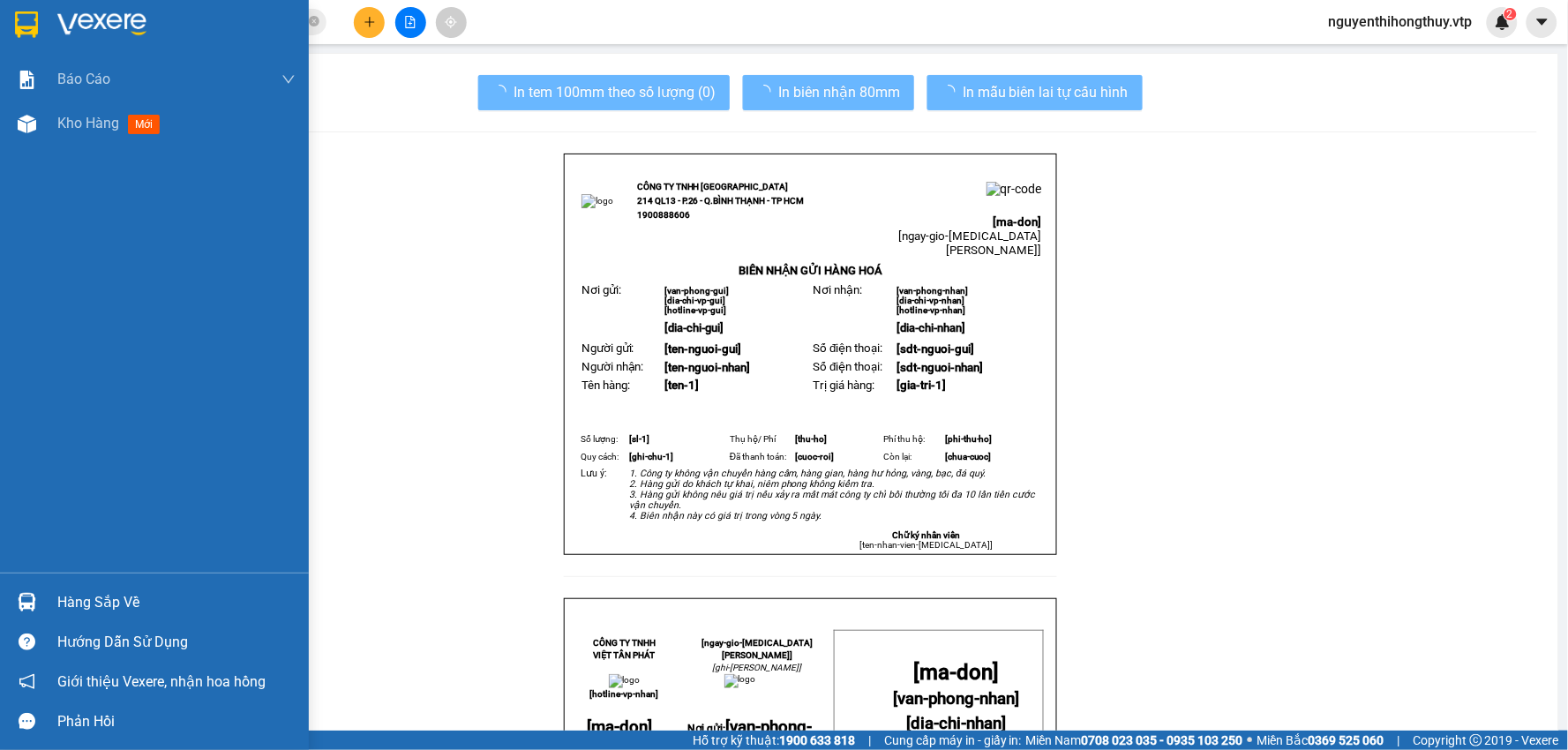
click at [84, 589] on div "Hàng sắp về" at bounding box center [177, 602] width 238 height 27
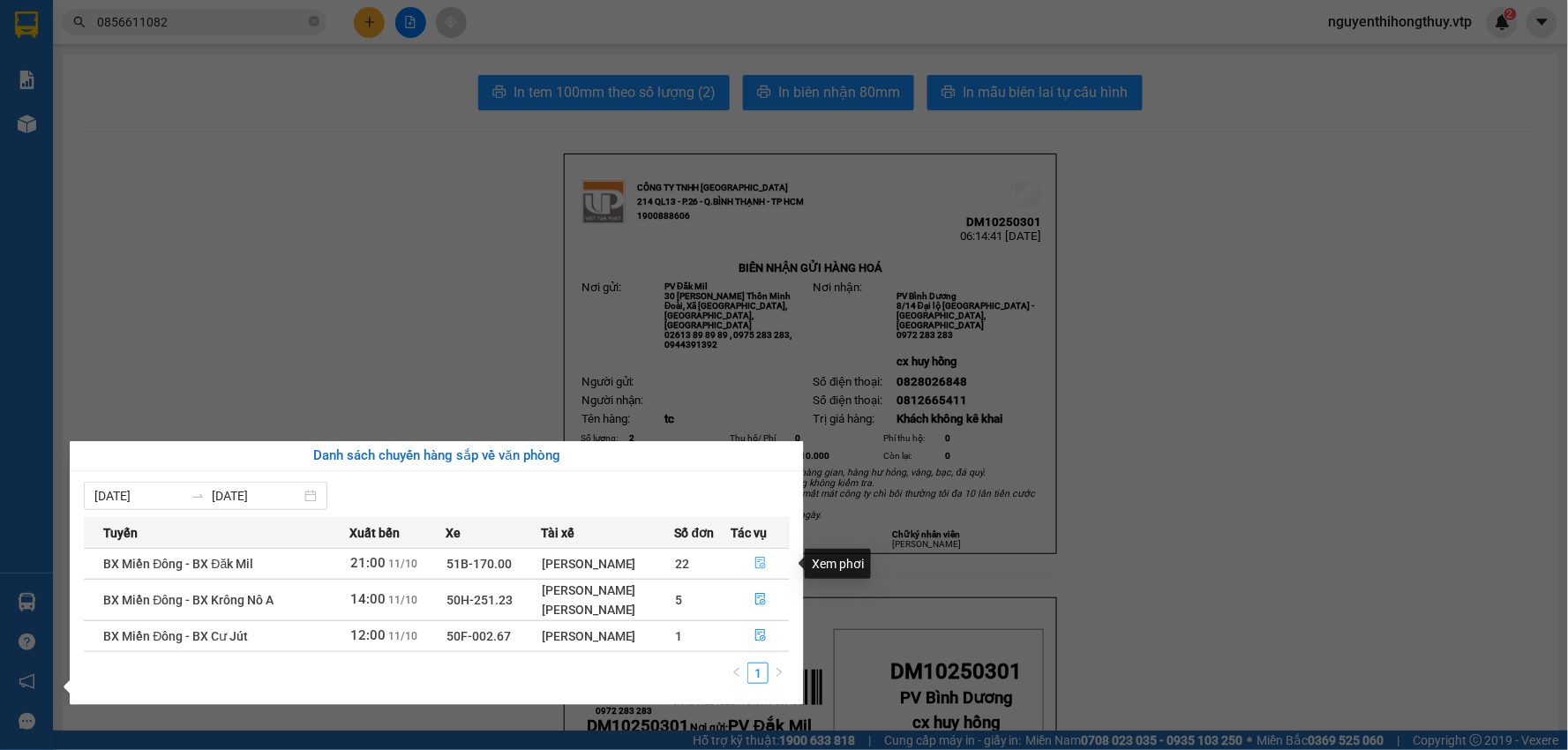
click at [756, 562] on icon "file-done" at bounding box center [760, 563] width 11 height 12
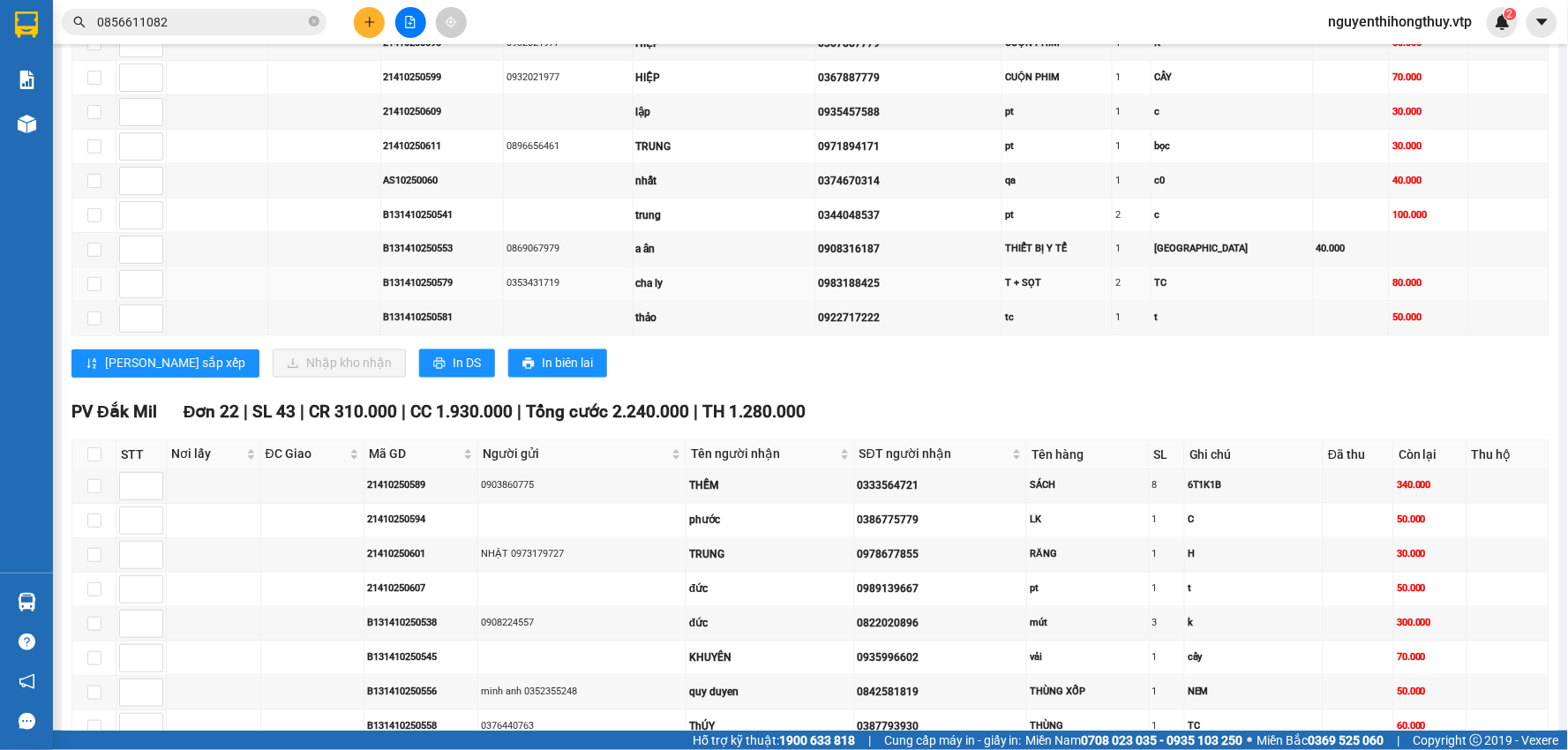
scroll to position [784, 0]
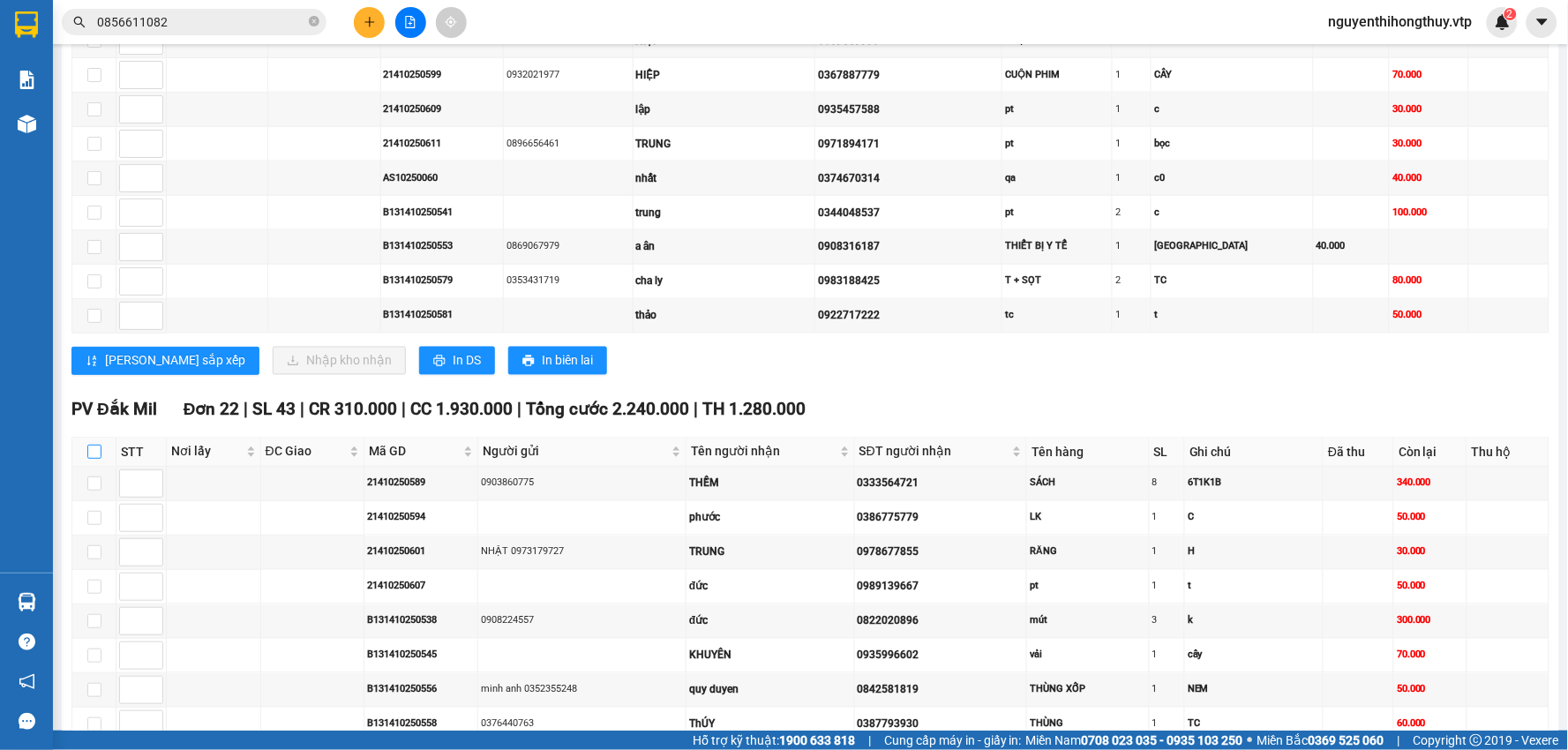
click at [89, 454] on input "checkbox" at bounding box center [94, 451] width 14 height 14
checkbox input "true"
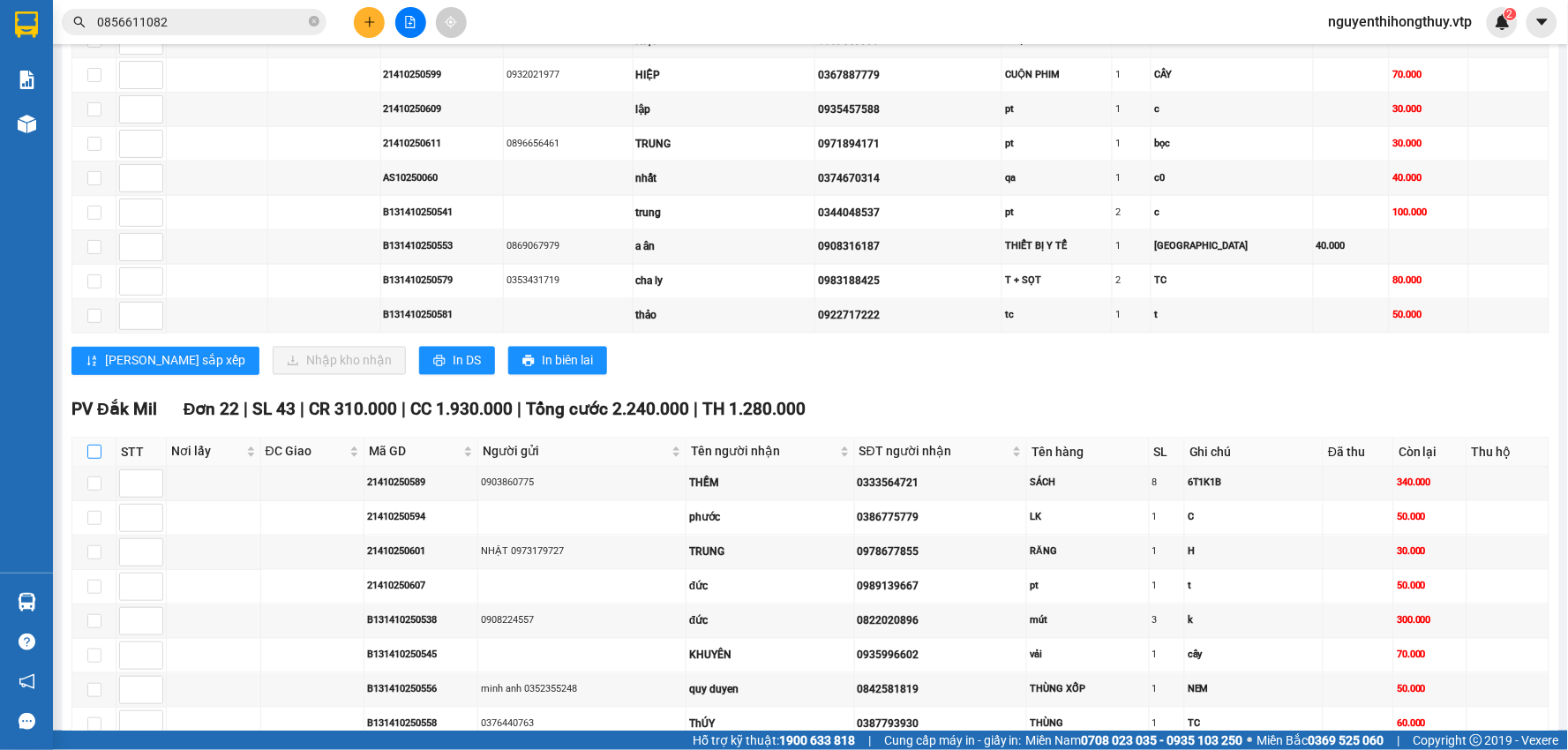
checkbox input "true"
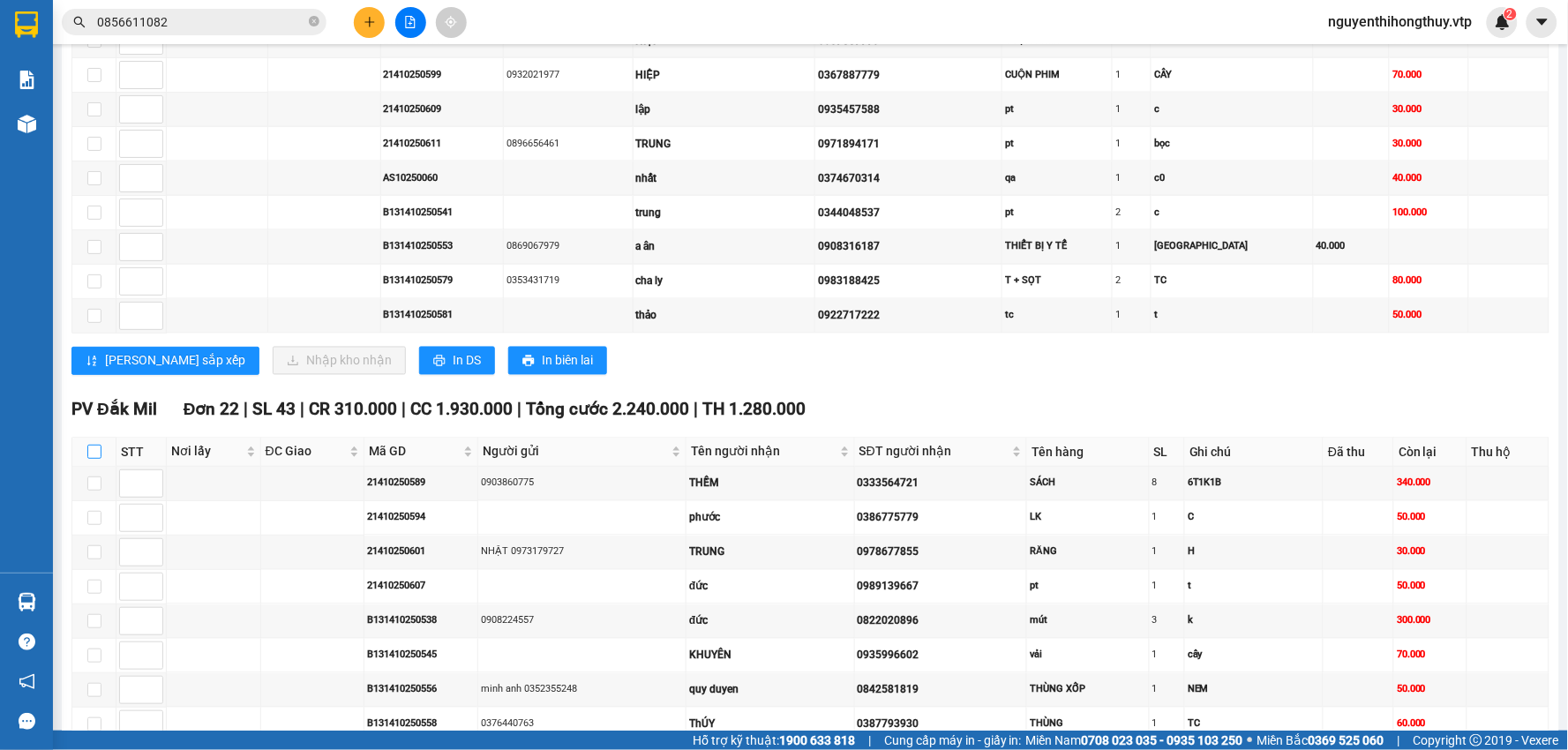
checkbox input "true"
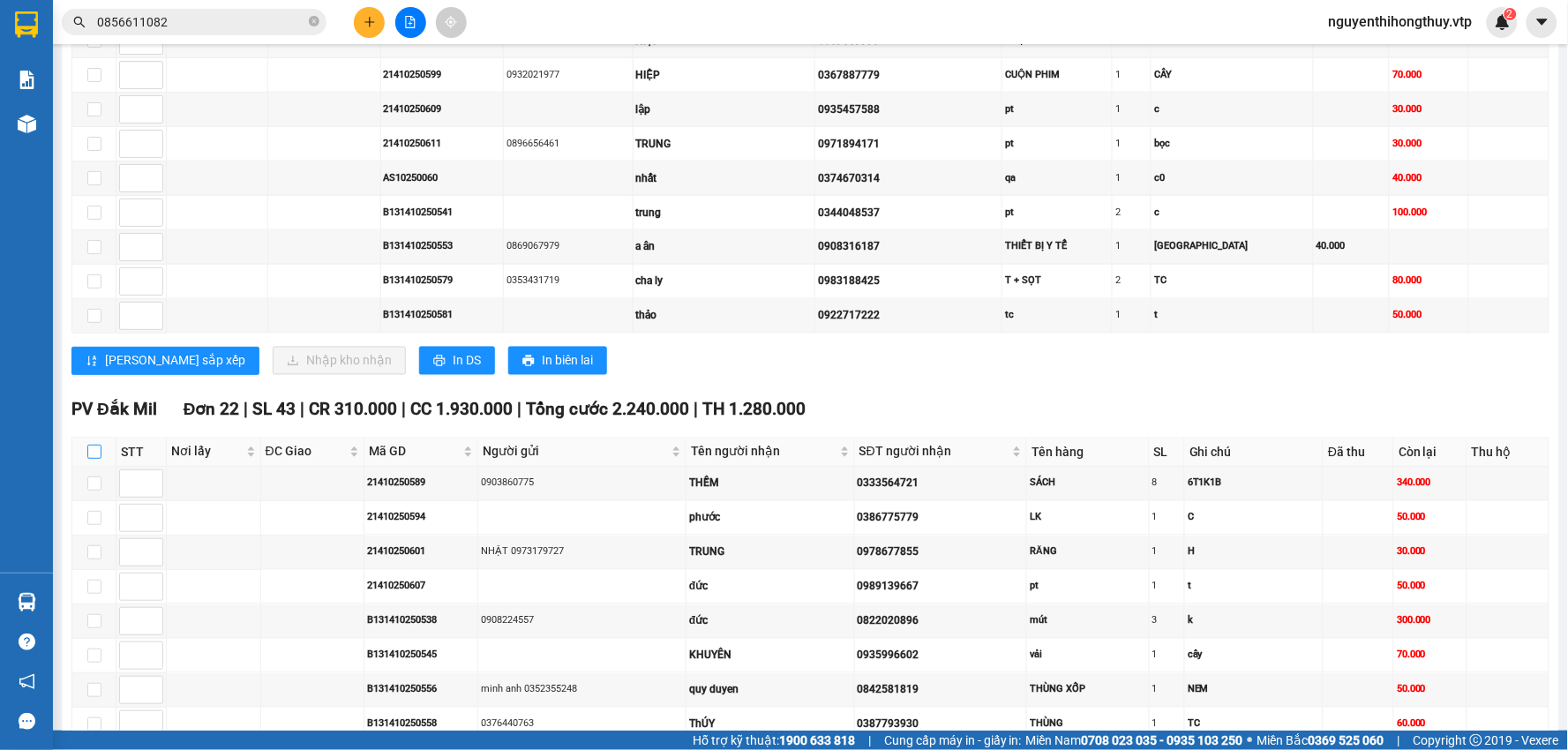
checkbox input "true"
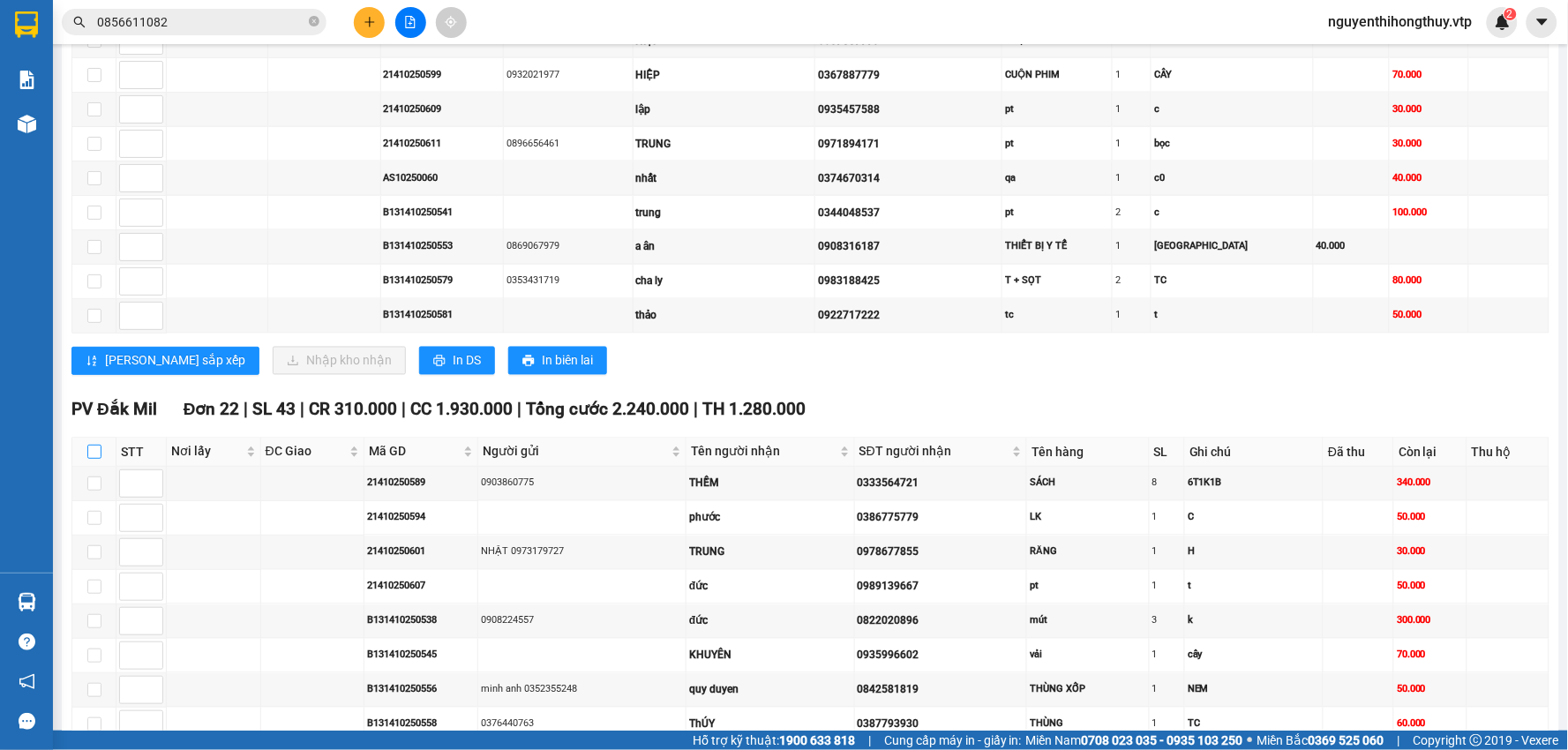
checkbox input "true"
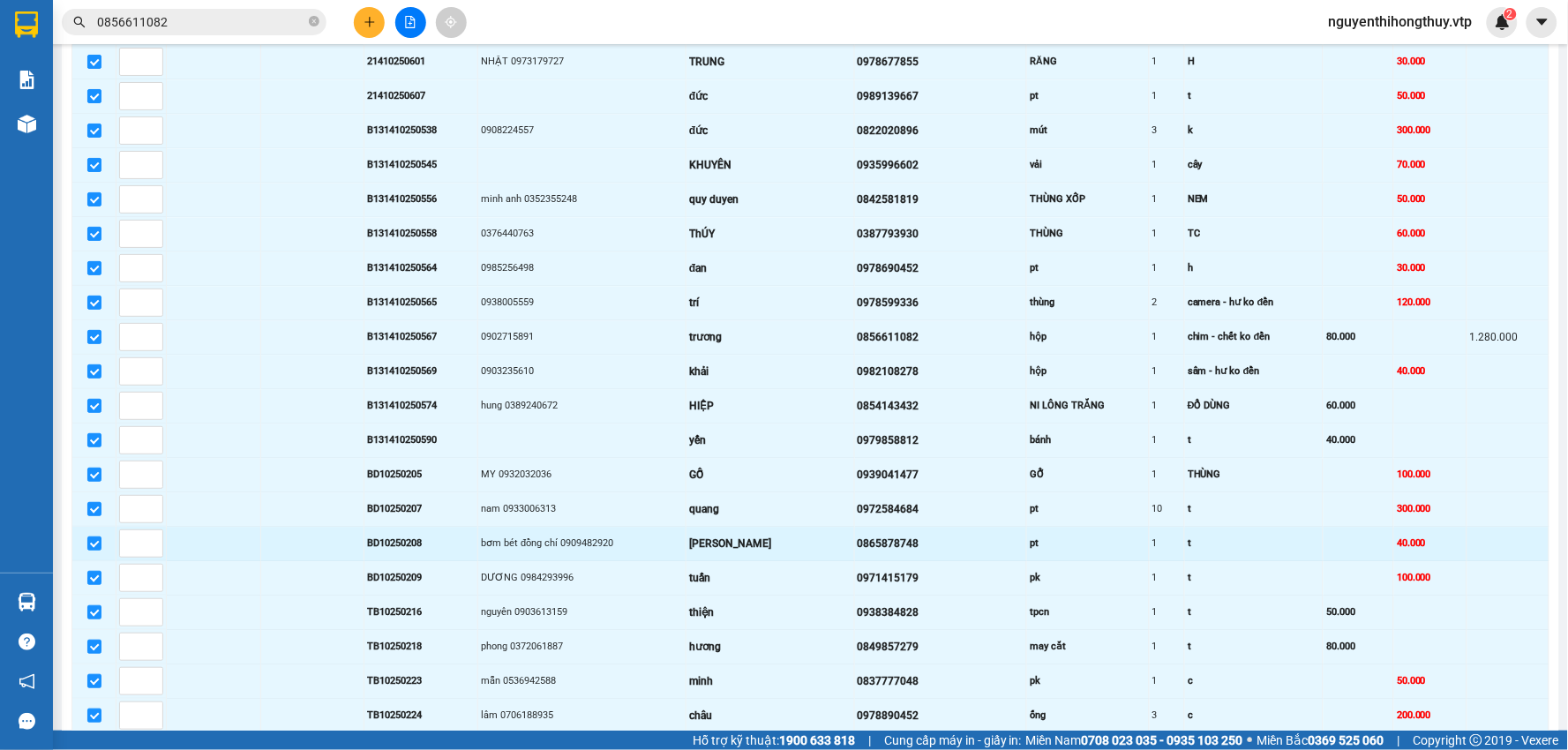
scroll to position [1568, 0]
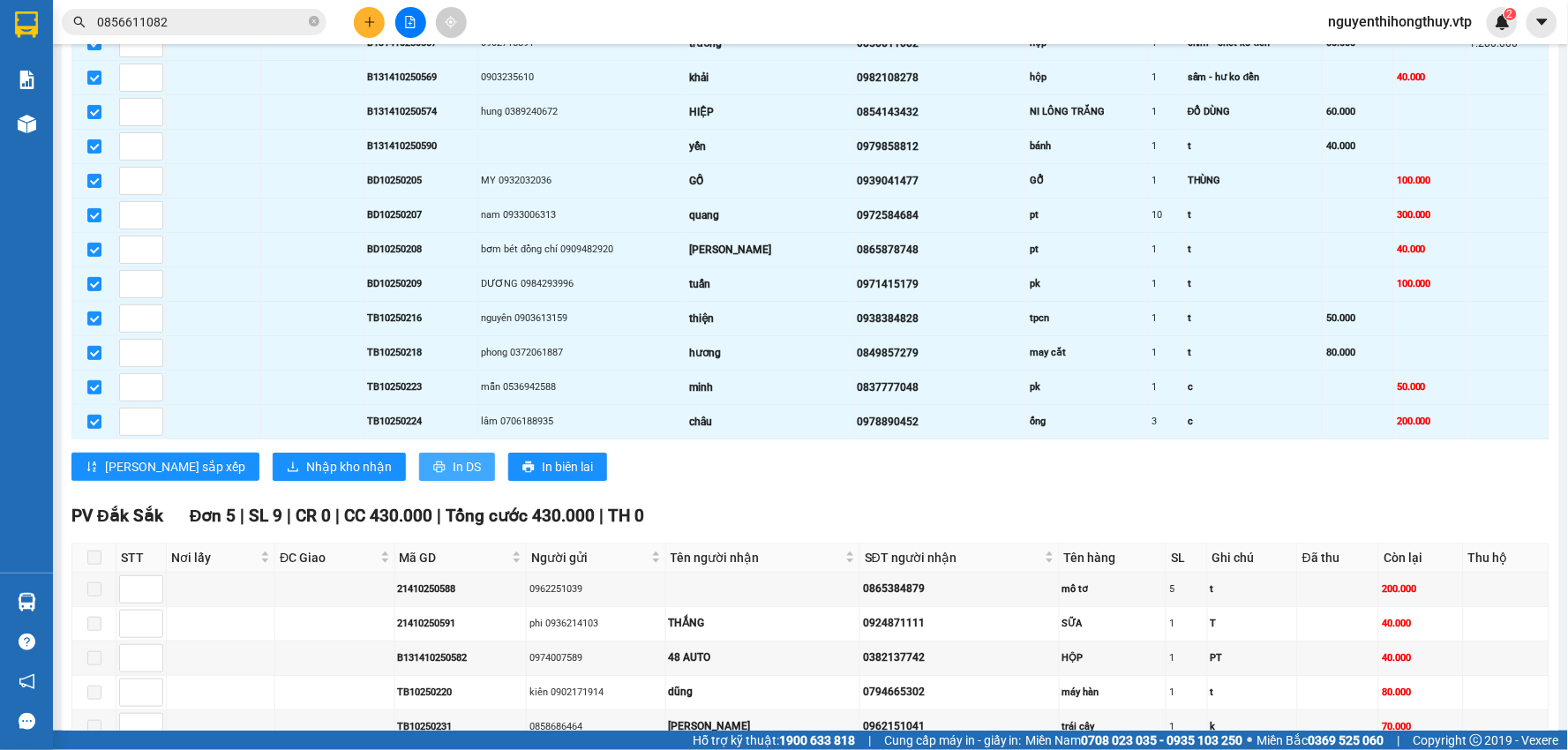
click at [419, 478] on button "In DS" at bounding box center [457, 467] width 76 height 28
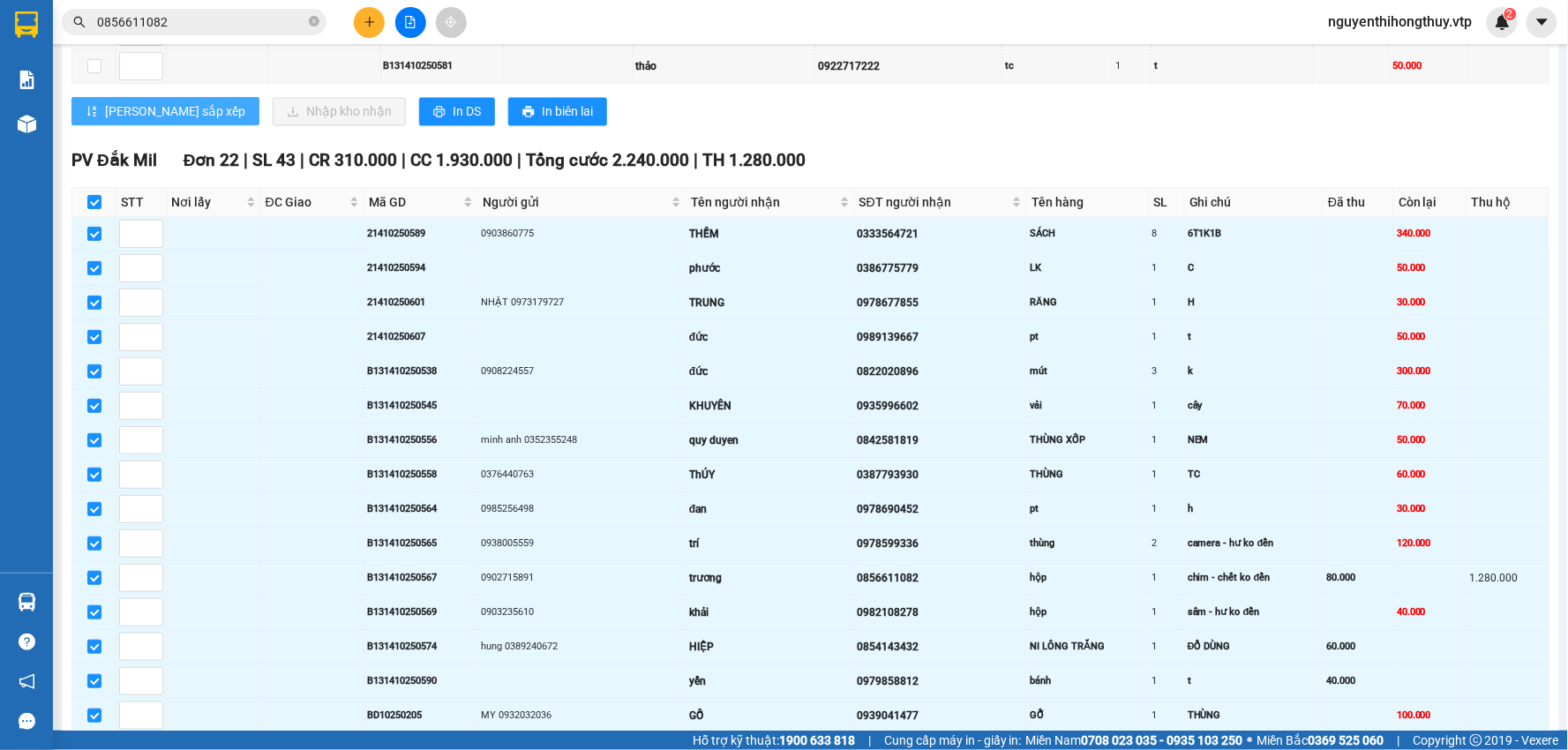
scroll to position [882, 0]
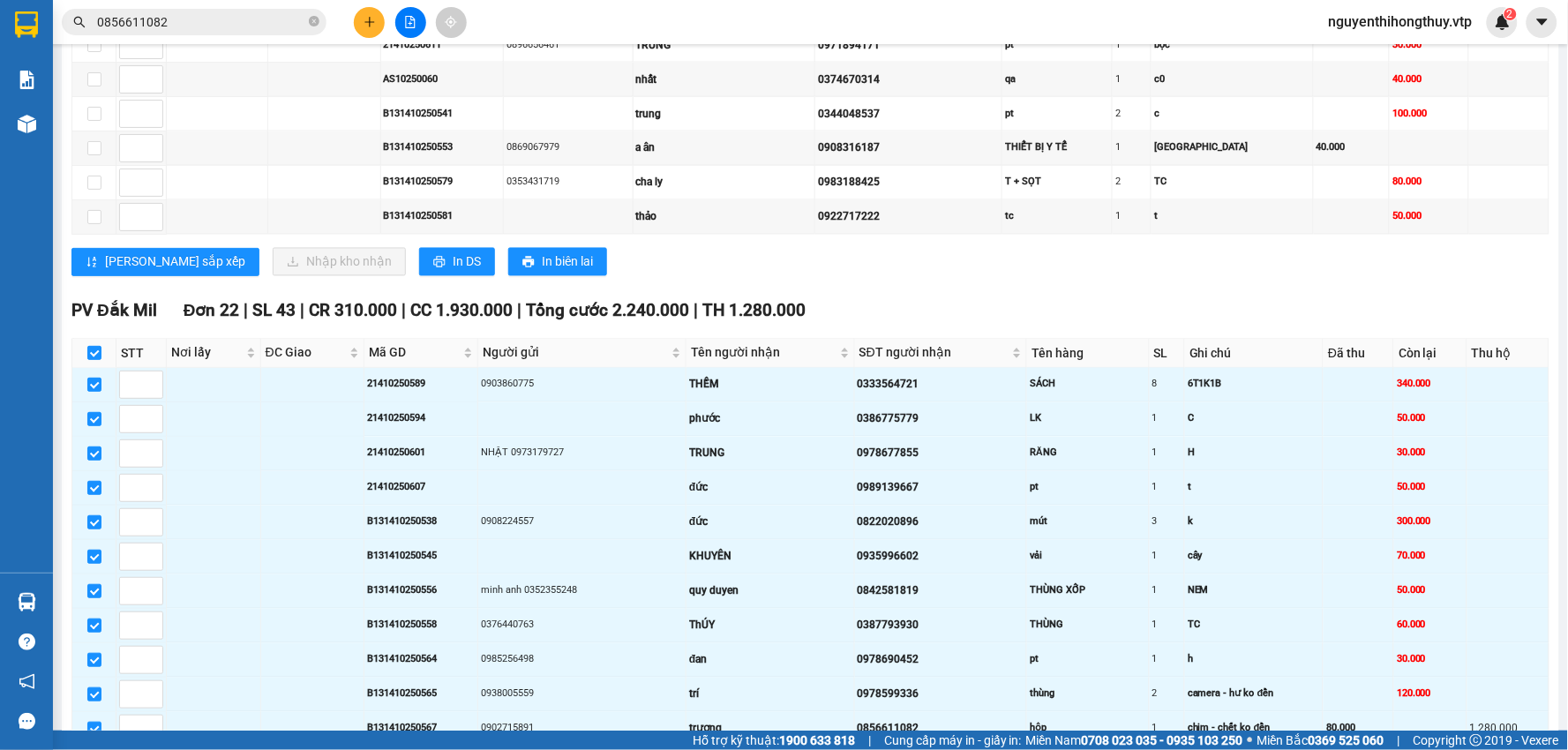
drag, startPoint x: 97, startPoint y: 358, endPoint x: 120, endPoint y: 344, distance: 26.9
click at [97, 357] on input "checkbox" at bounding box center [94, 353] width 14 height 14
checkbox input "false"
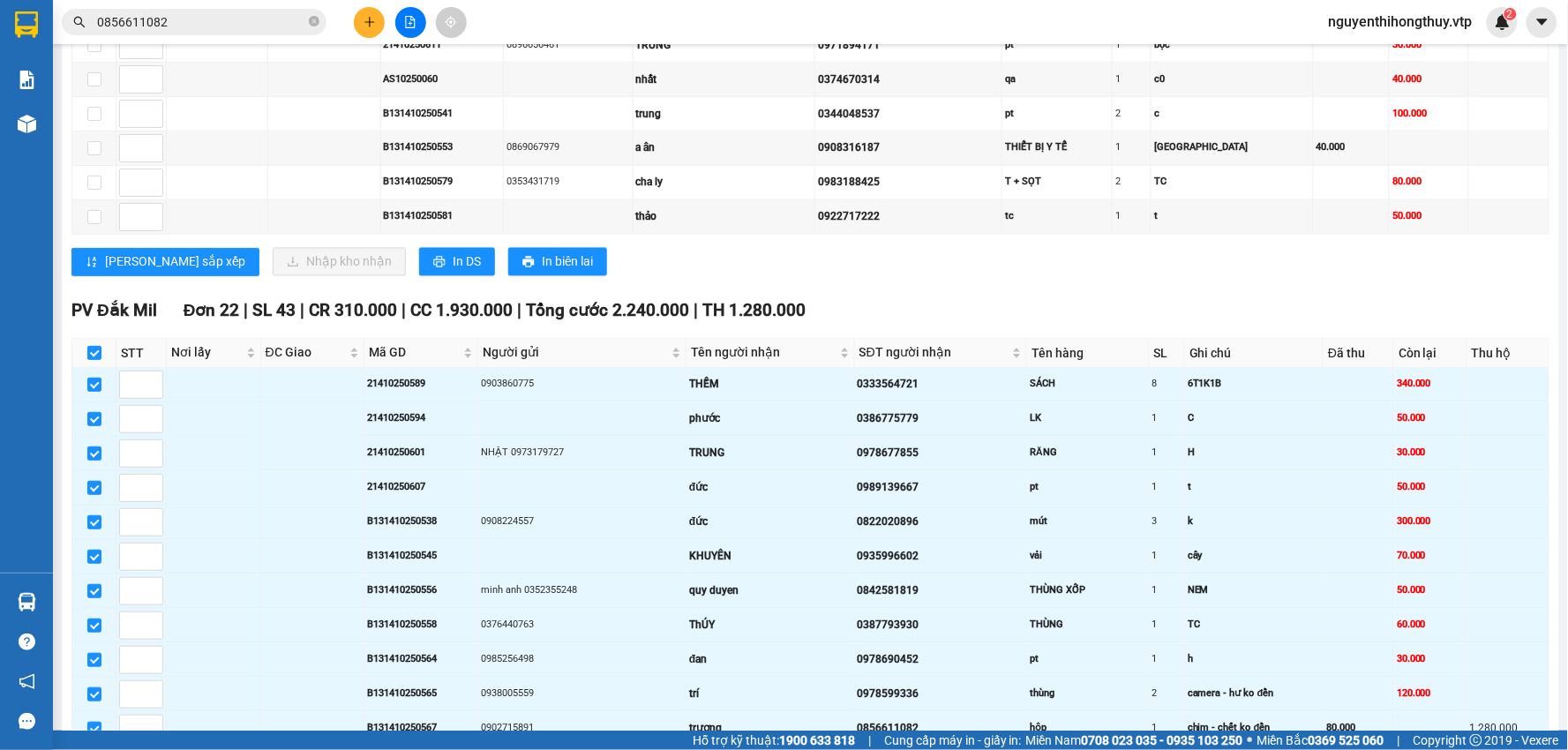
checkbox input "false"
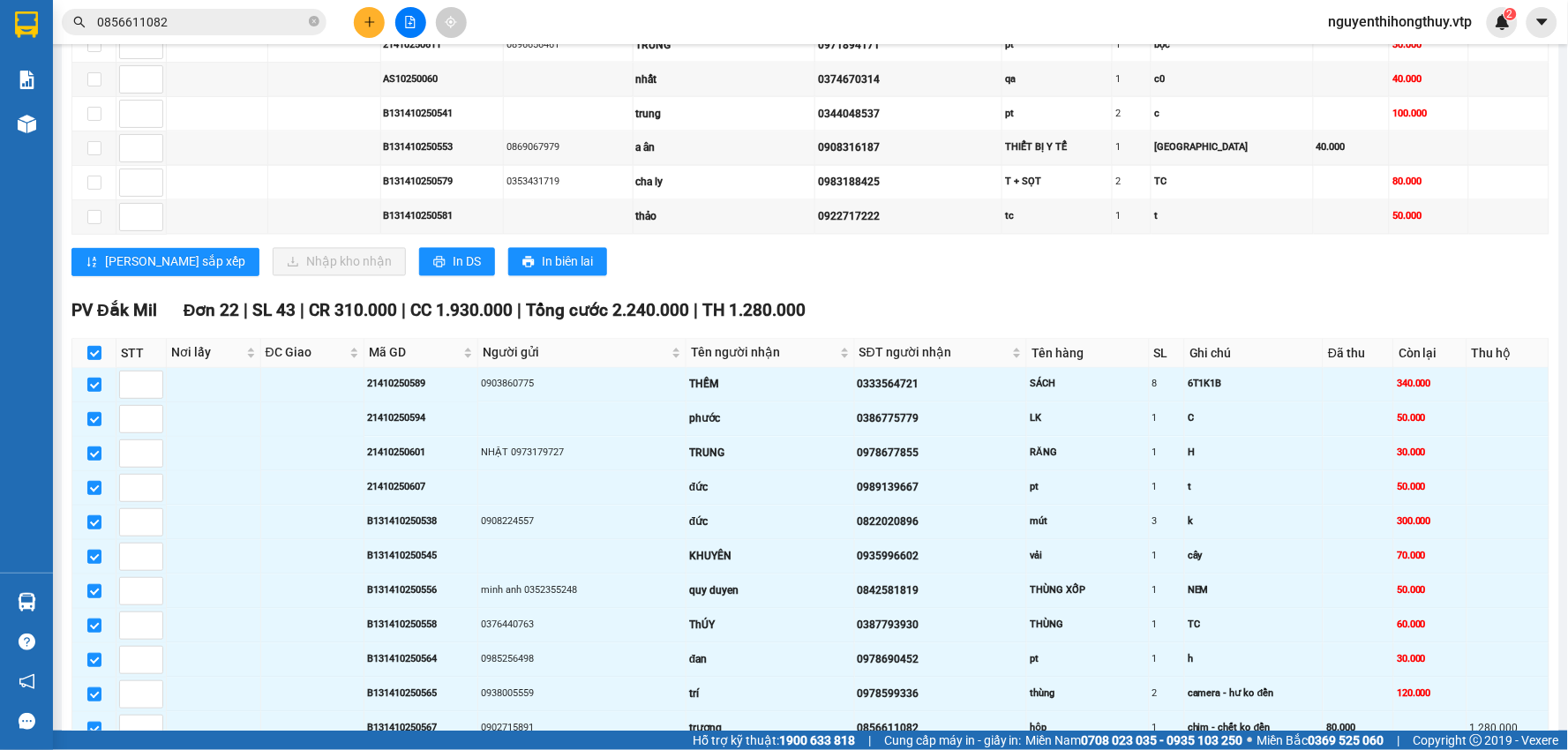
checkbox input "false"
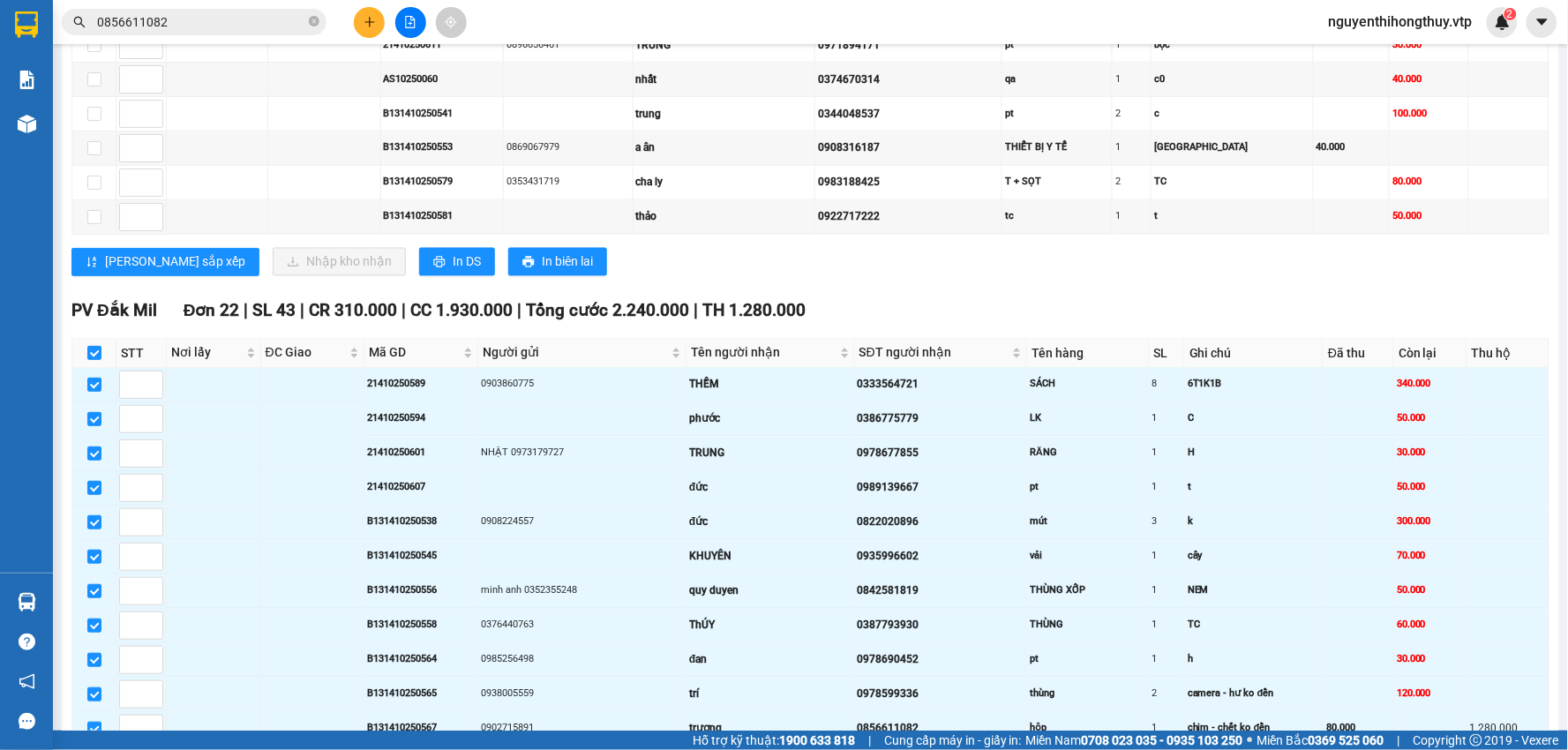
checkbox input "false"
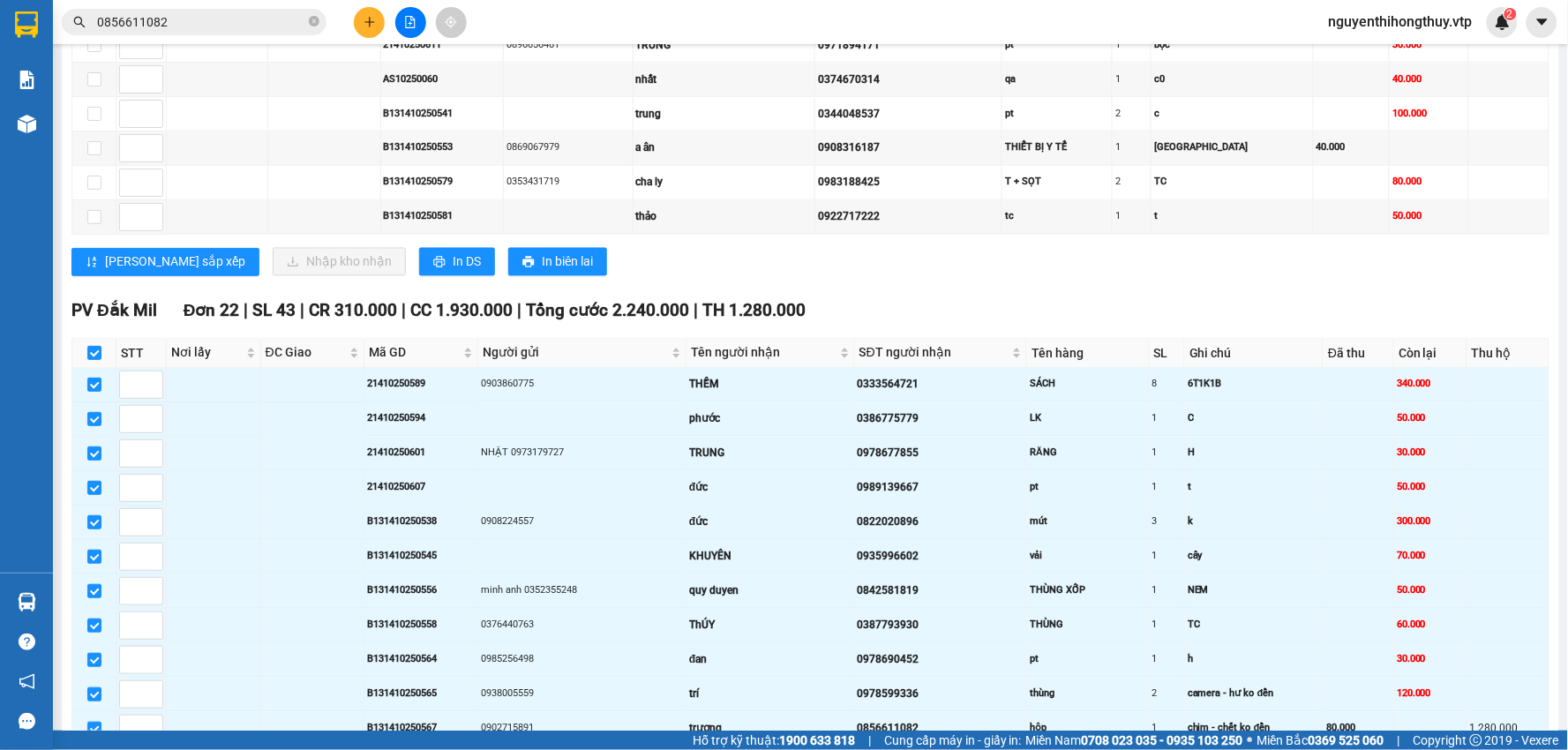
checkbox input "false"
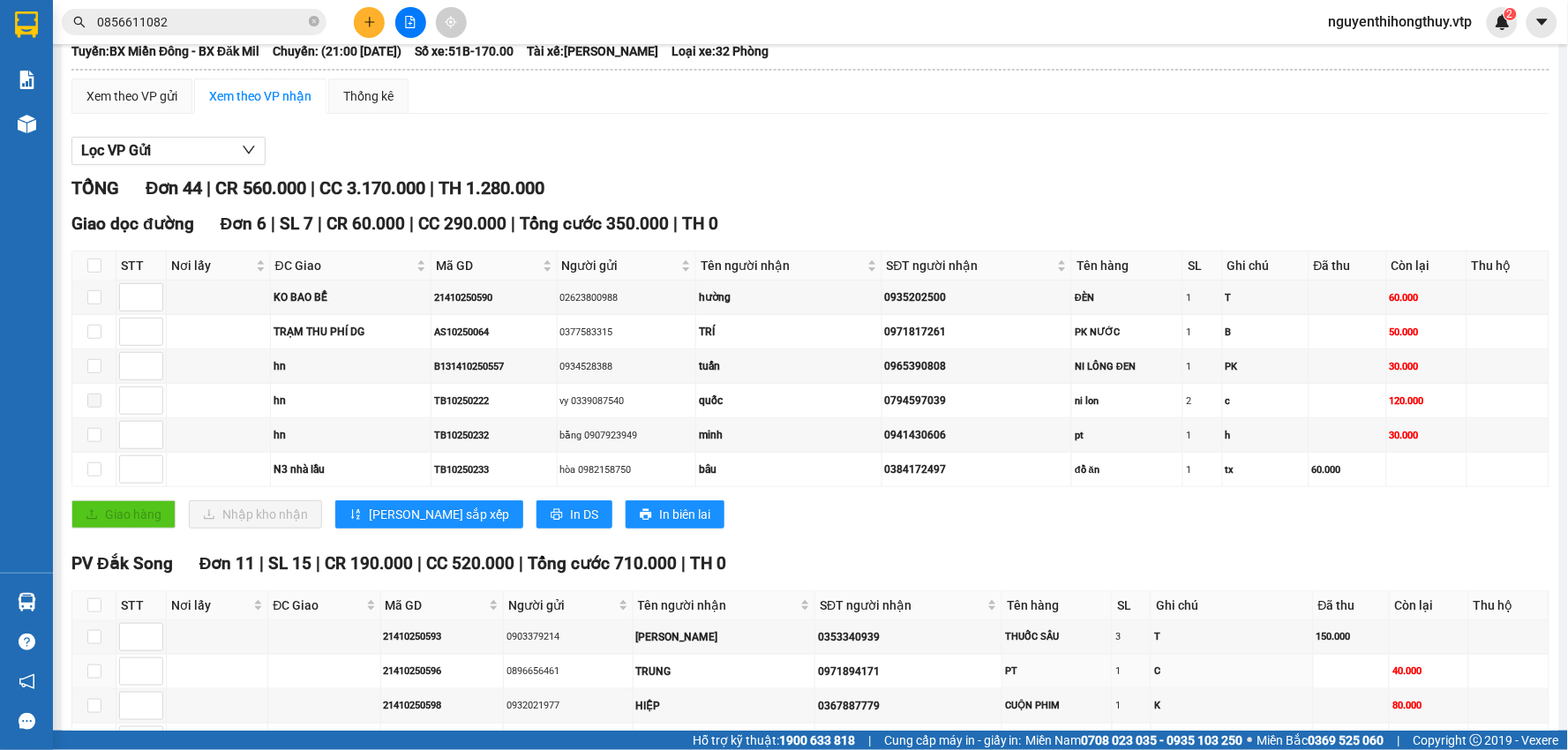
scroll to position [98, 0]
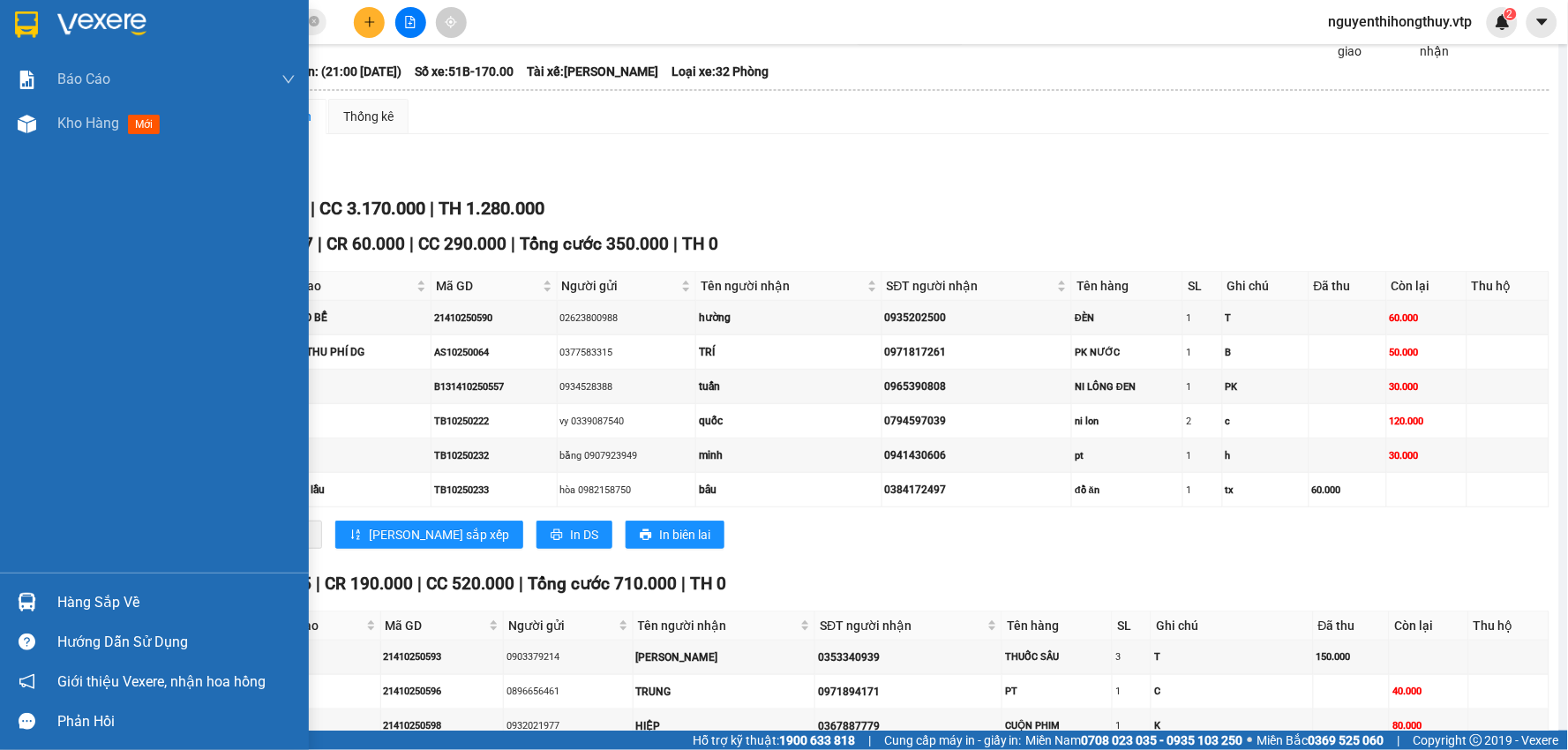
click at [129, 600] on div "Hàng sắp về" at bounding box center [177, 602] width 238 height 27
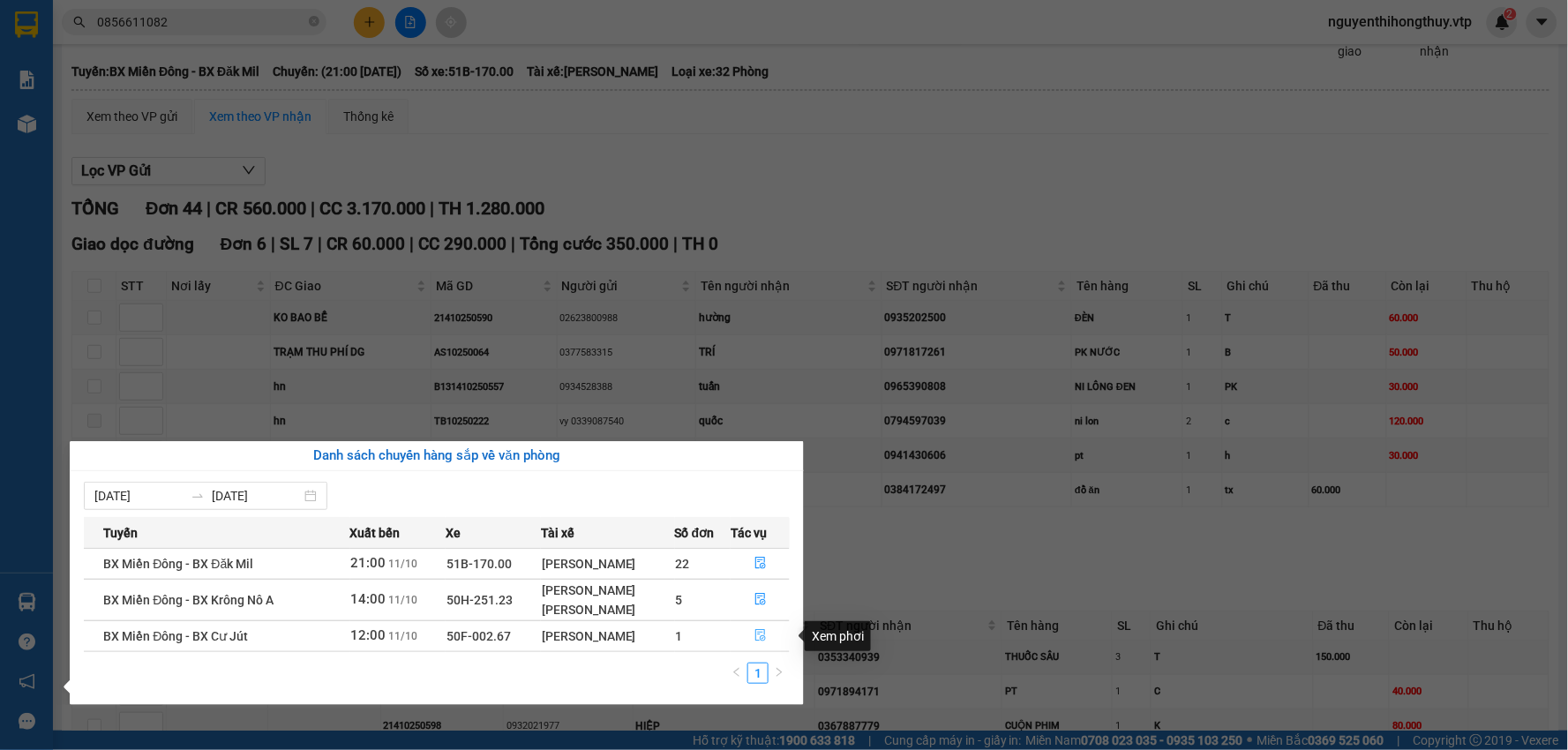
click at [768, 631] on button "button" at bounding box center [760, 636] width 58 height 28
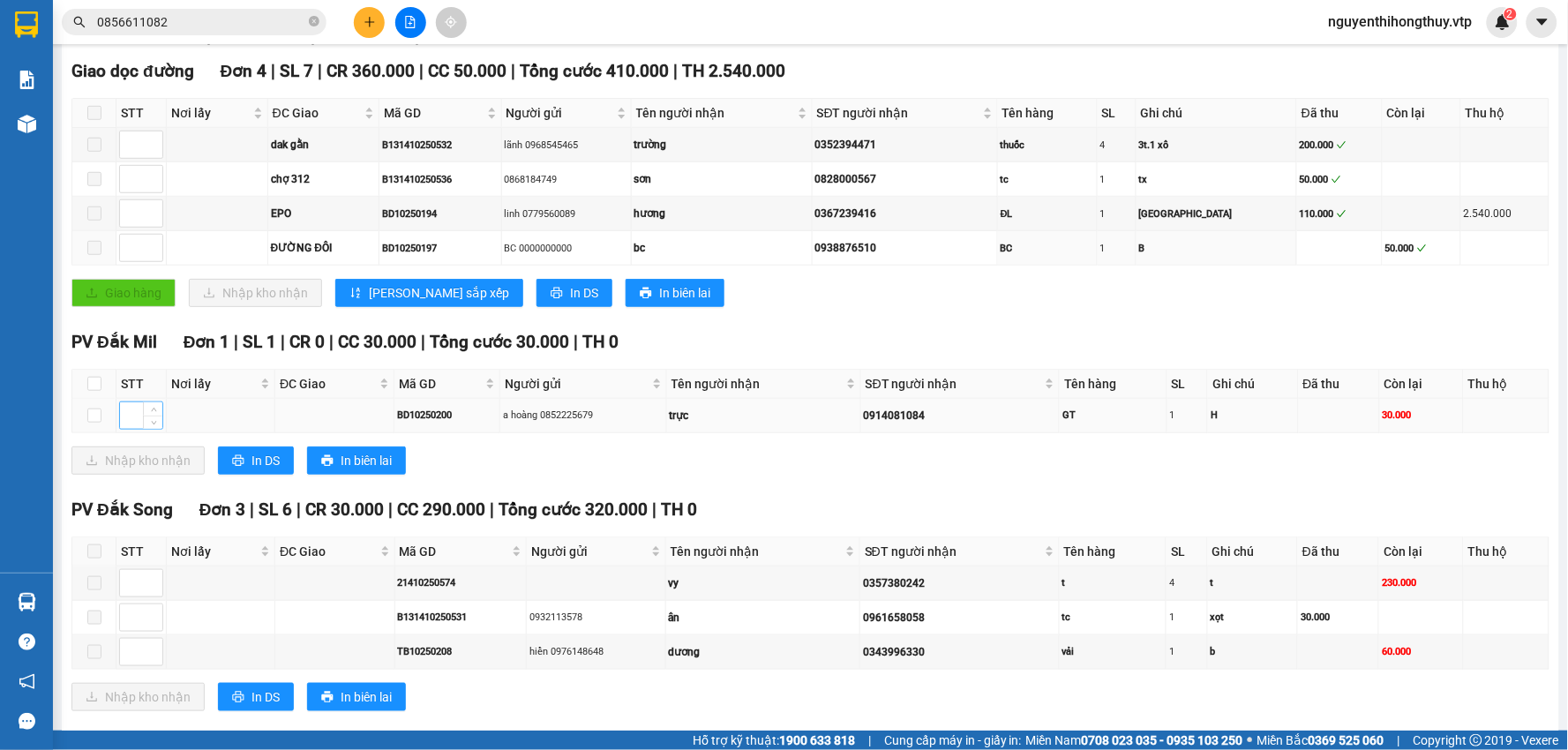
scroll to position [294, 0]
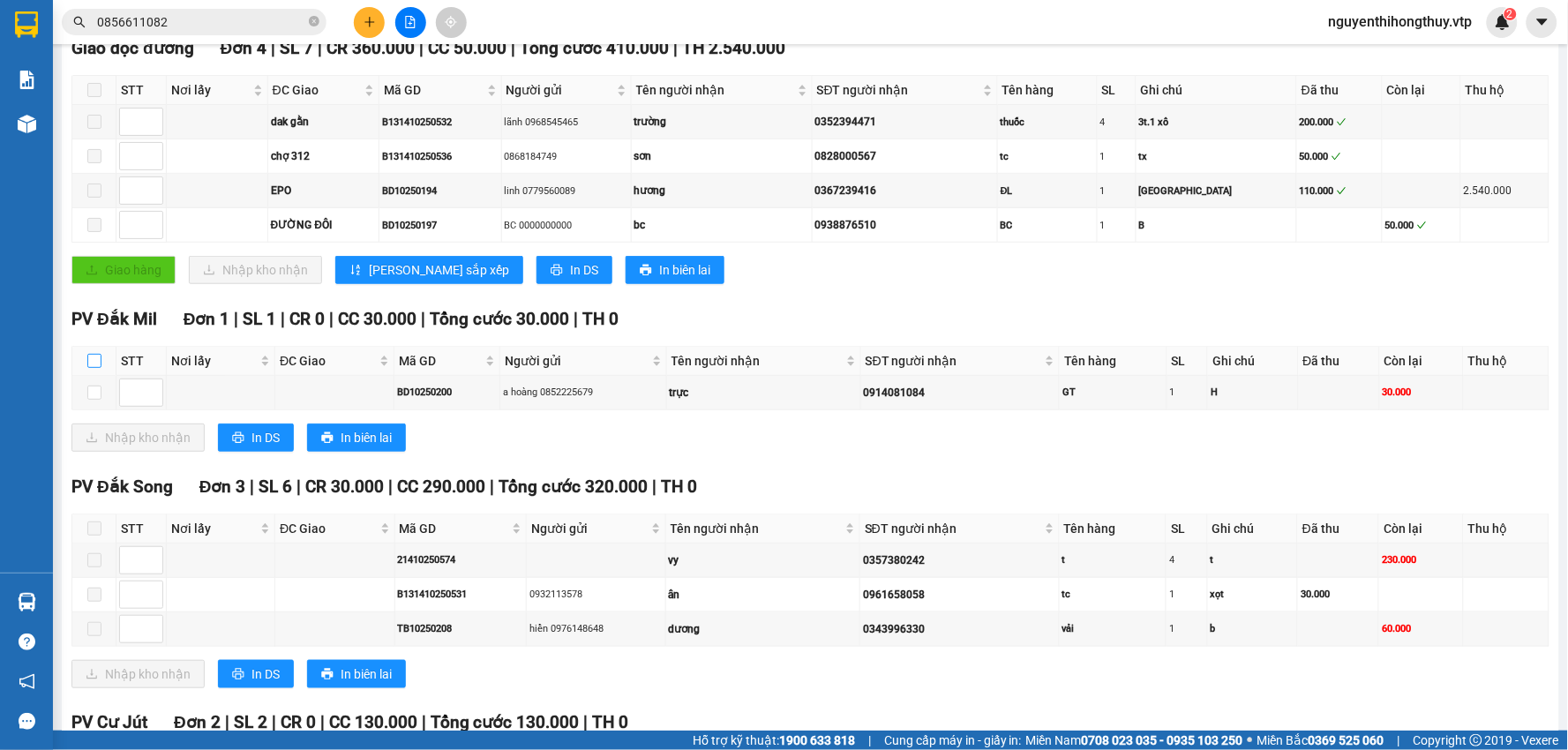
click at [93, 358] on input "checkbox" at bounding box center [94, 361] width 14 height 14
checkbox input "true"
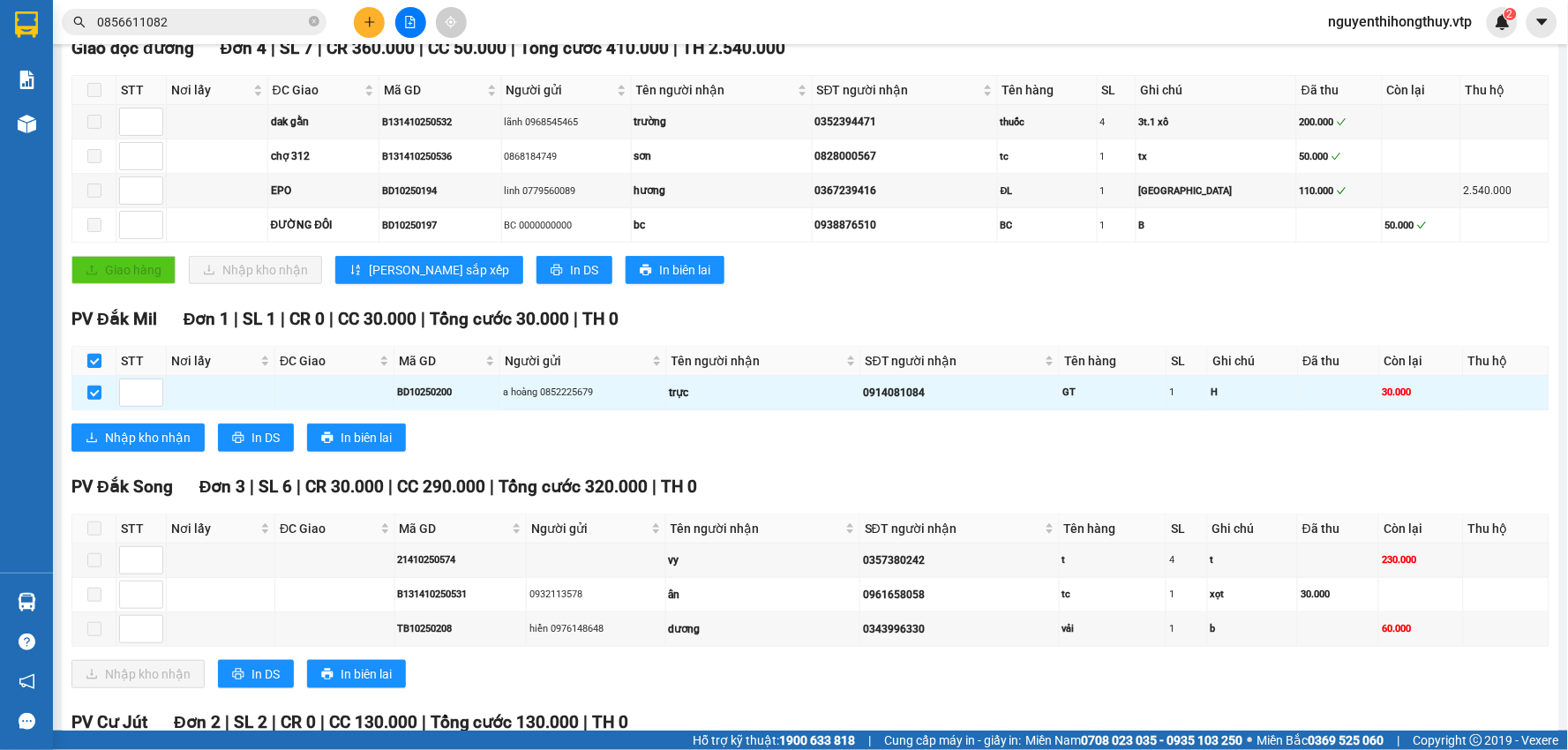
checkbox input "true"
click at [151, 440] on span "Nhập kho nhận" at bounding box center [147, 438] width 85 height 20
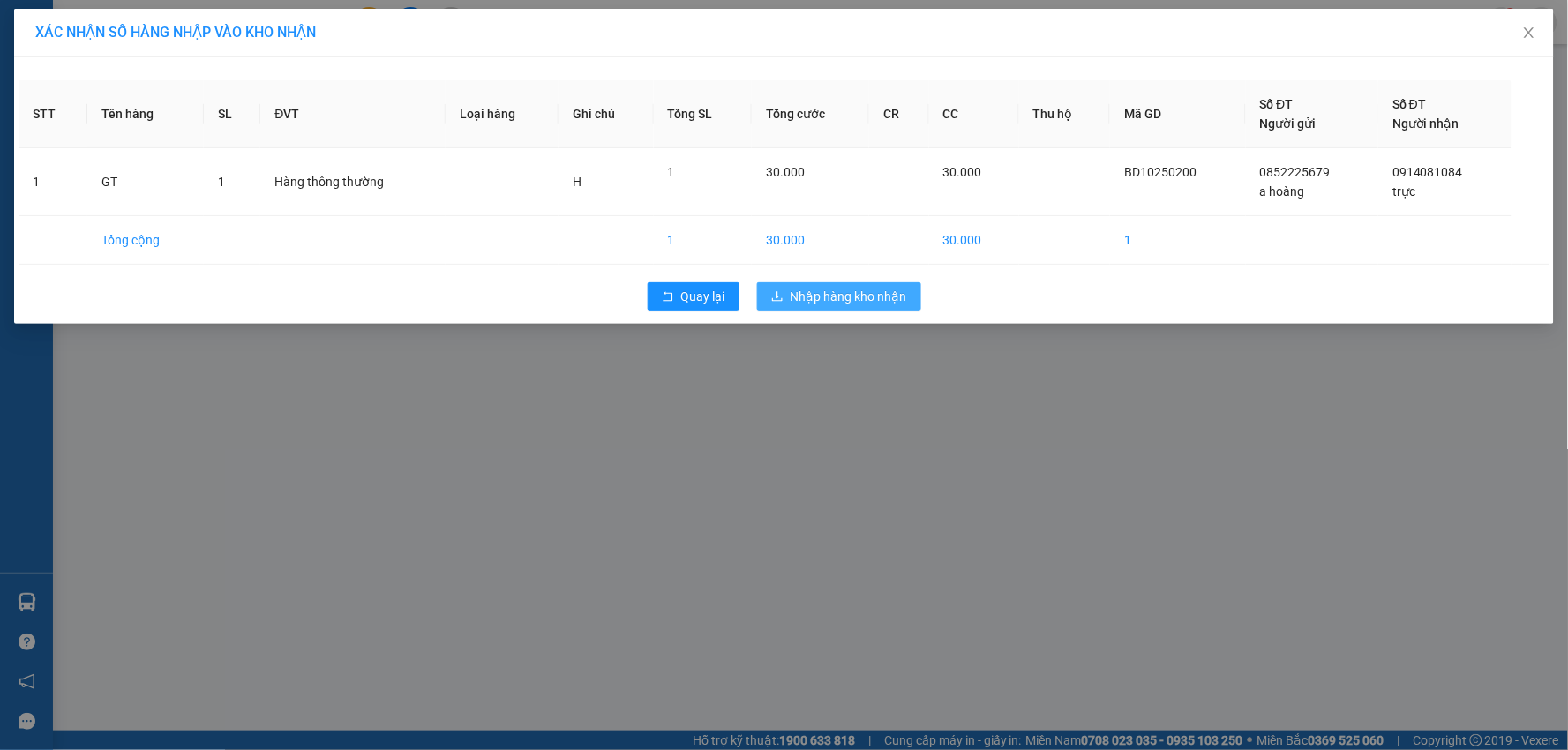
click at [859, 299] on span "Nhập hàng kho nhận" at bounding box center [848, 297] width 116 height 20
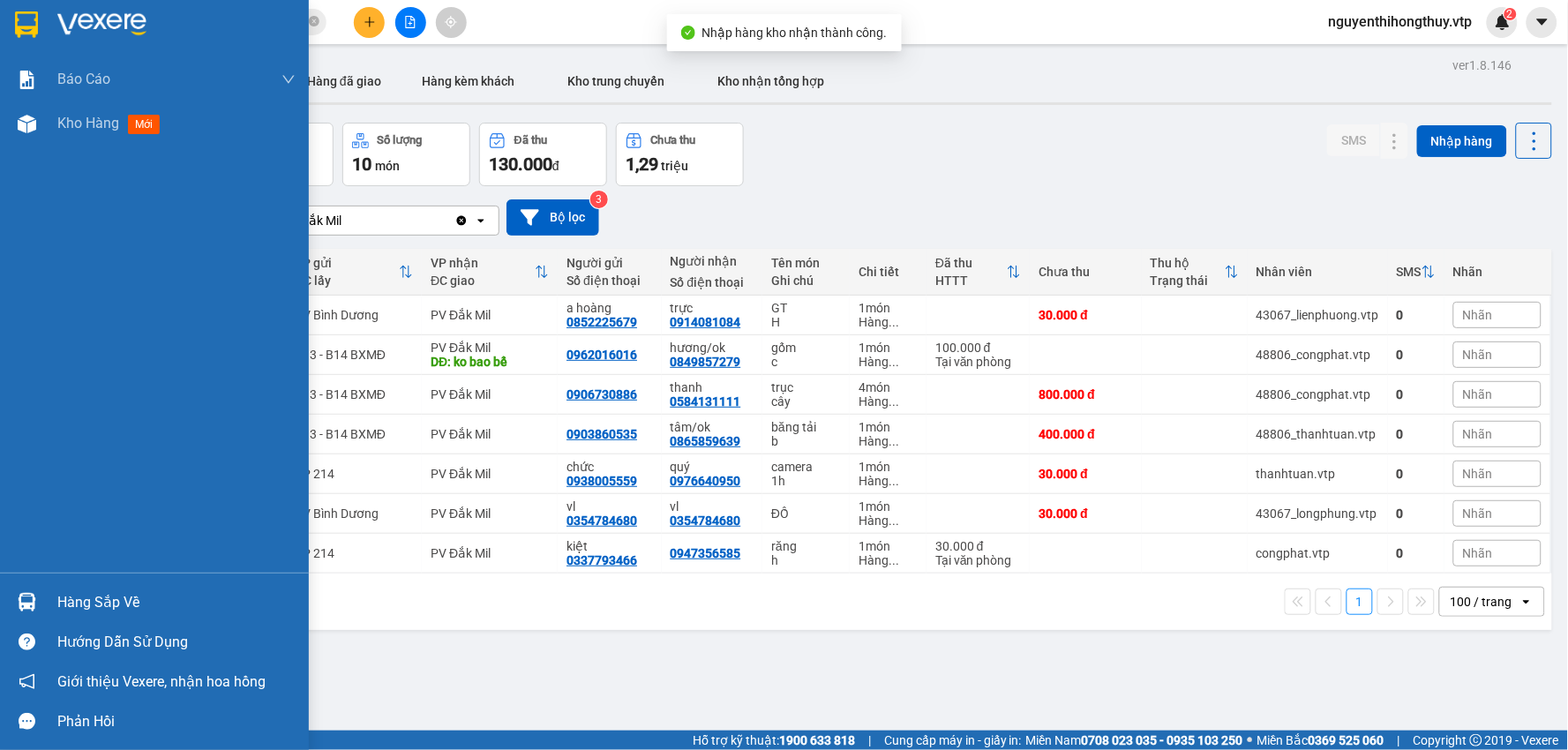
click at [22, 602] on img at bounding box center [27, 602] width 19 height 19
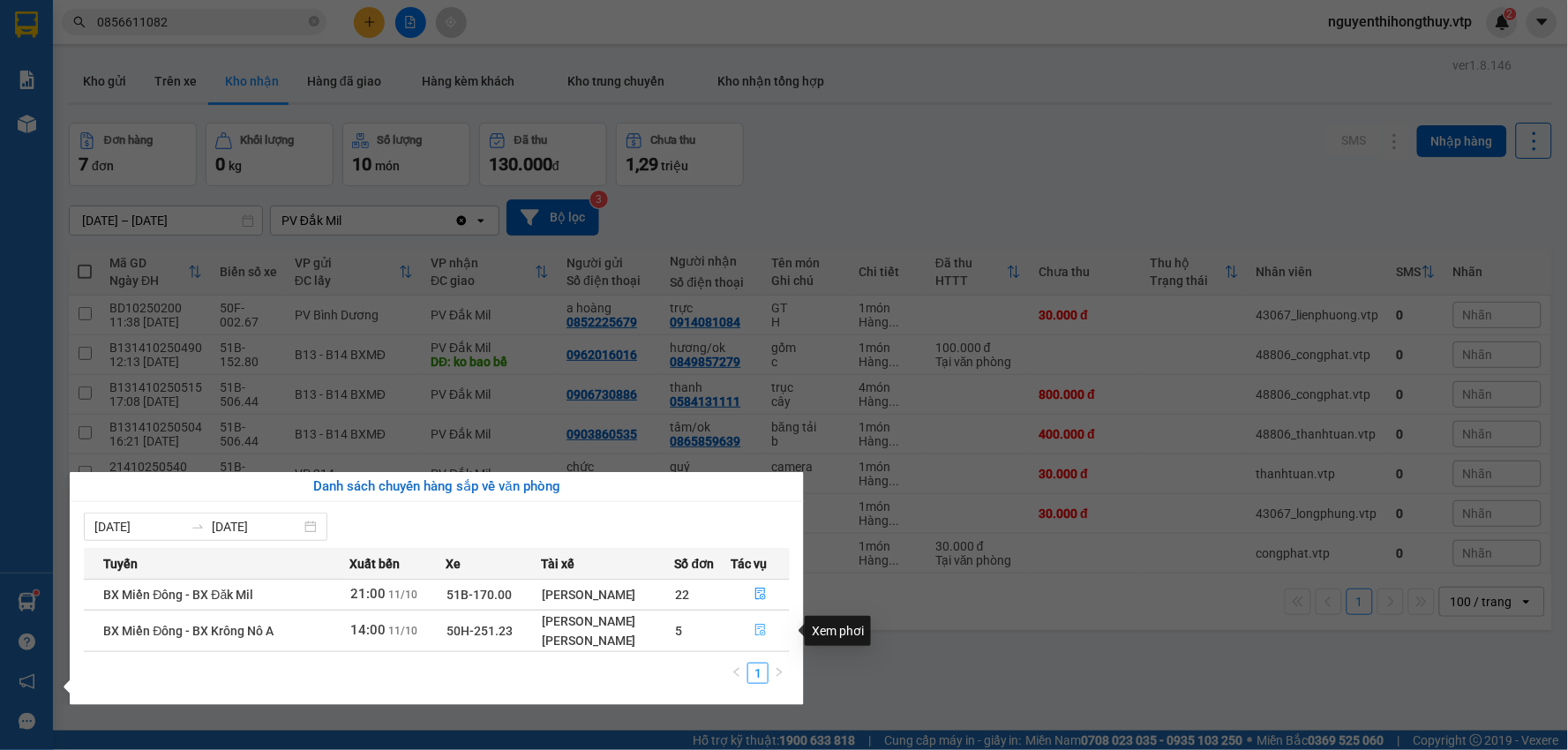
click at [760, 632] on icon "file-done" at bounding box center [760, 630] width 12 height 12
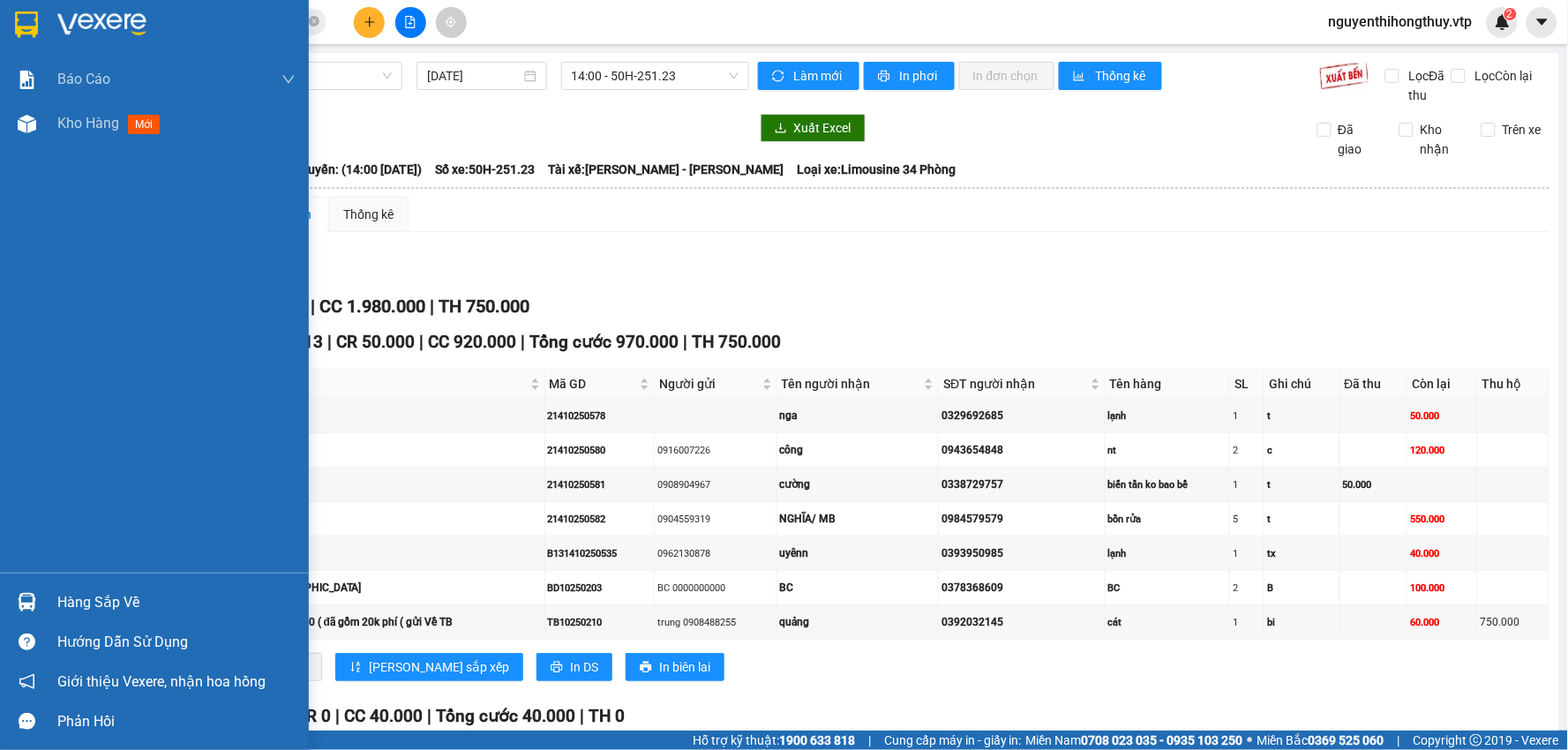
click at [20, 20] on img at bounding box center [27, 25] width 23 height 27
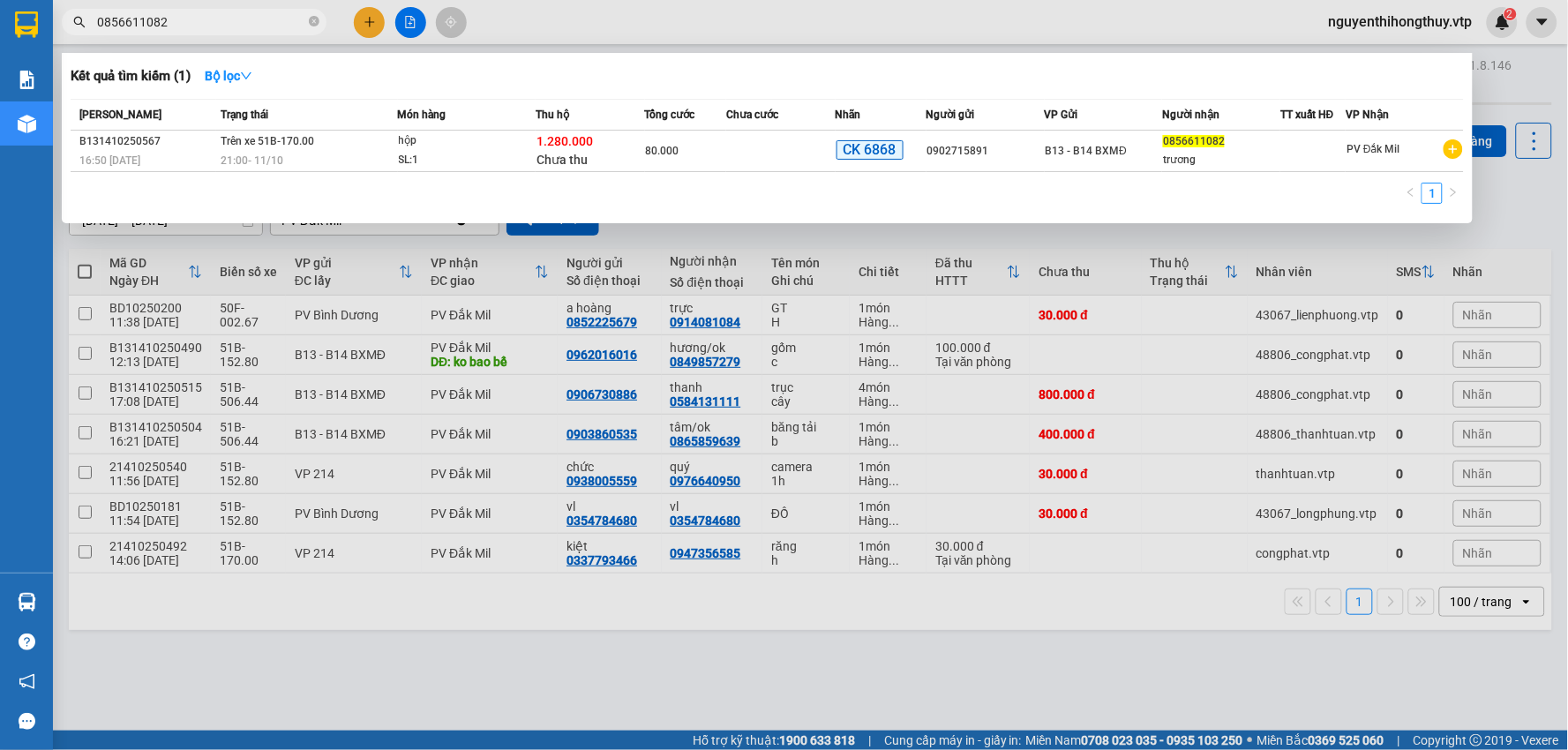
click at [195, 18] on input "0856611082" at bounding box center [201, 22] width 208 height 20
paste input "388348715"
type input "0388348715"
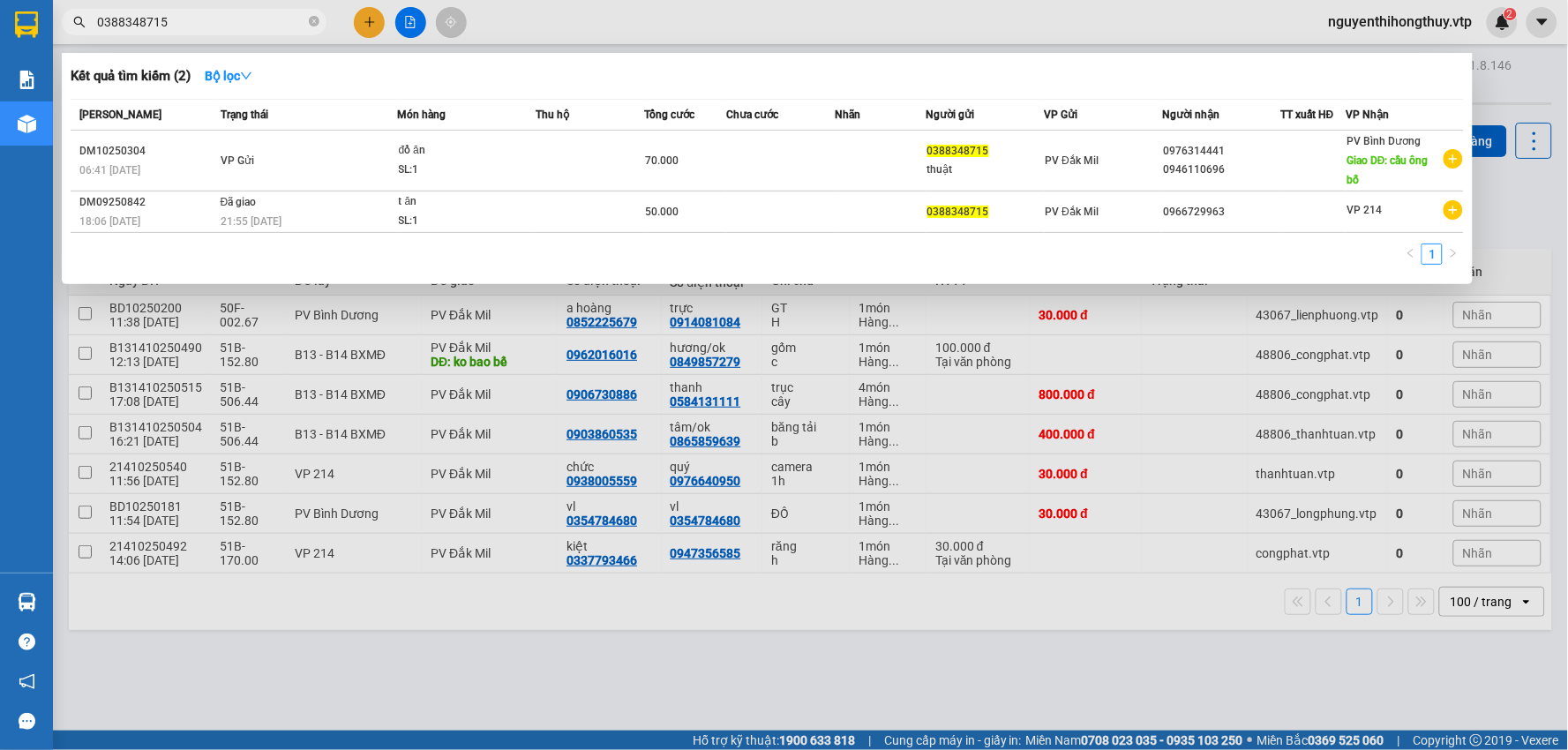
click at [170, 21] on input "0388348715" at bounding box center [201, 22] width 208 height 20
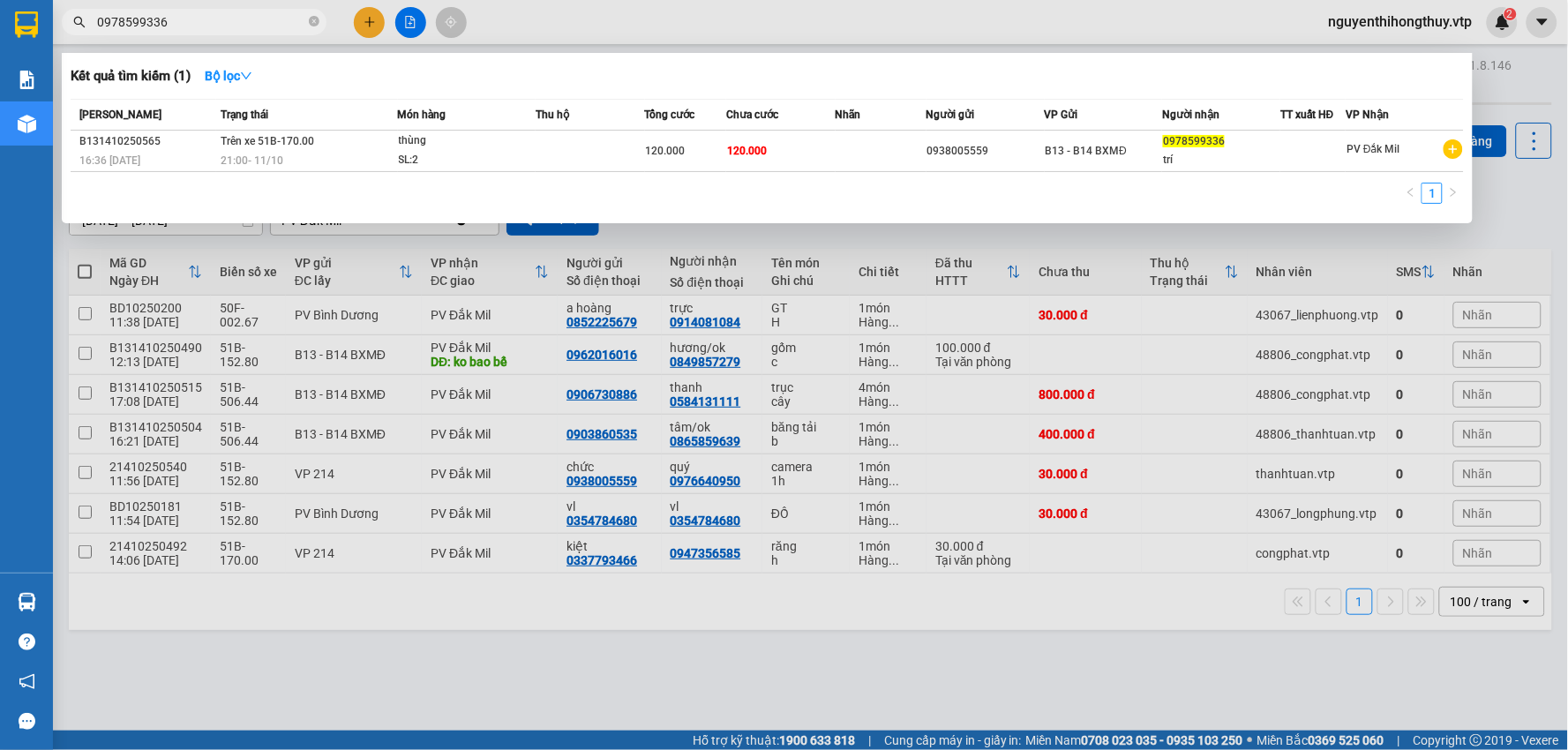
type input "0978599336"
click at [736, 20] on div at bounding box center [784, 375] width 1568 height 750
